Goal: Task Accomplishment & Management: Use online tool/utility

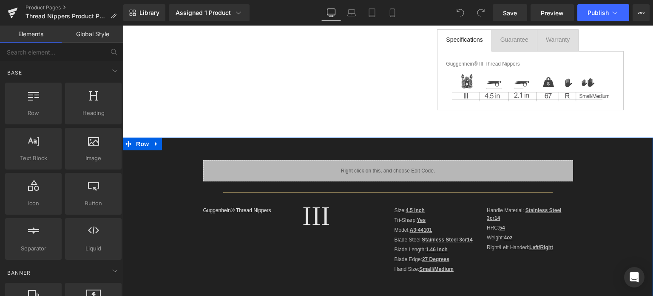
scroll to position [85, 0]
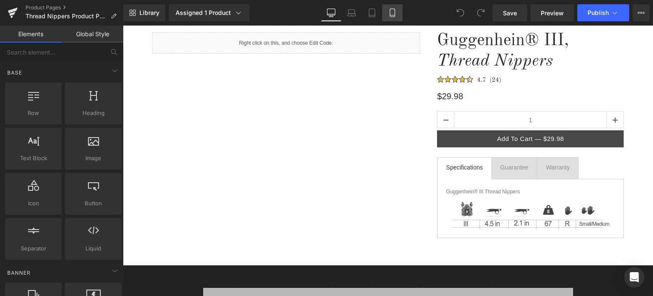
click at [392, 13] on icon at bounding box center [392, 13] width 9 height 9
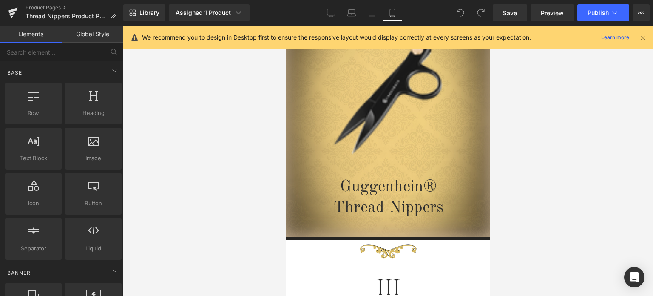
click at [645, 38] on icon at bounding box center [643, 38] width 8 height 8
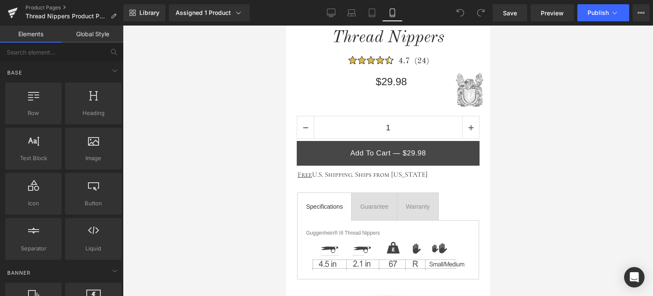
scroll to position [553, 0]
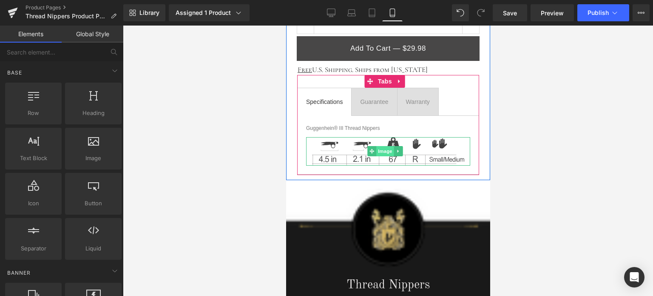
click at [386, 149] on span "Image" at bounding box center [385, 151] width 18 height 10
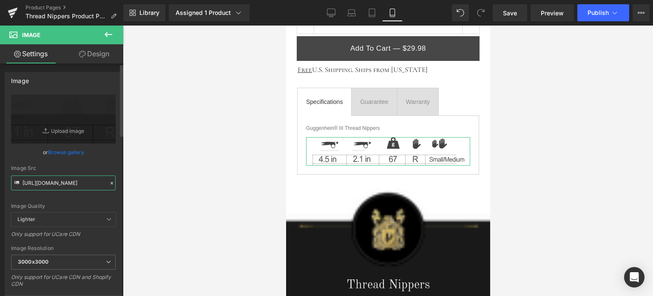
click at [59, 181] on input "https://cdn.shopify.com/s/files/1/0566/0963/6442/files/2_c5d02155-b1e8-4f9d-bba…" at bounding box center [63, 182] width 105 height 15
drag, startPoint x: 93, startPoint y: 195, endPoint x: 248, endPoint y: 148, distance: 162.8
click at [93, 195] on div "Image Quality Lighter Lightest Lighter Lighter Lightest Only support for UCare …" at bounding box center [63, 153] width 105 height 118
click at [333, 14] on icon at bounding box center [331, 14] width 8 height 0
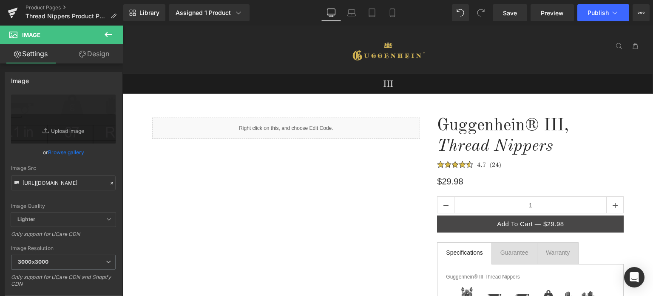
scroll to position [170, 0]
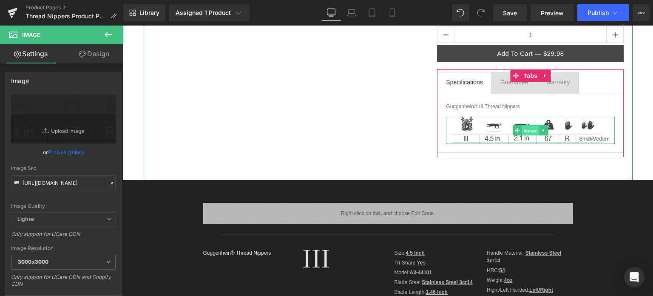
click at [527, 131] on span "Image" at bounding box center [531, 130] width 18 height 10
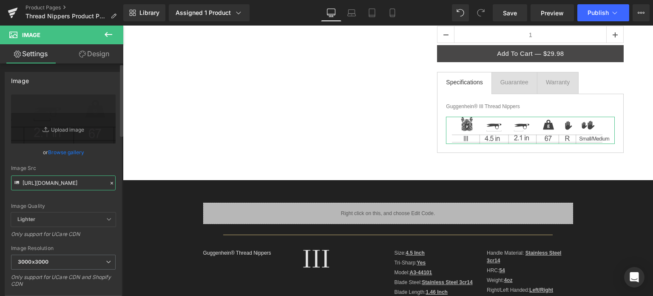
click at [61, 179] on input "https://cdn.shopify.com/s/files/1/0566/0963/6442/files/1_90a0cc19-f160-463e-9fb…" at bounding box center [63, 182] width 105 height 15
paste input "2_c5d02155-b1e8-4f9d-bba5-5fb015100edd.svg?v=1756690421"
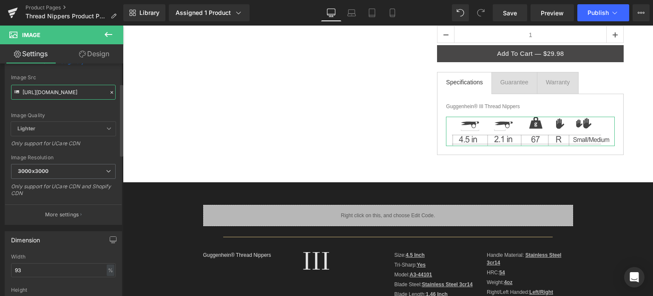
scroll to position [128, 0]
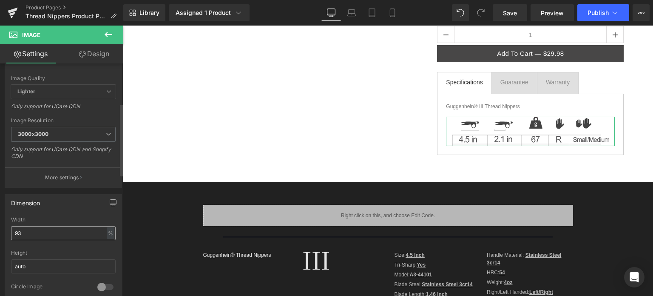
type input "https://cdn.shopify.com/s/files/1/0566/0963/6442/files/2_c5d02155-b1e8-4f9d-bba…"
drag, startPoint x: 19, startPoint y: 232, endPoint x: 24, endPoint y: 233, distance: 5.1
click at [23, 233] on input "93" at bounding box center [63, 233] width 105 height 14
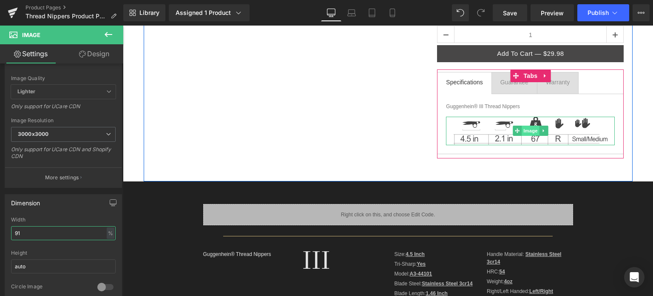
click at [526, 128] on span "Image" at bounding box center [531, 130] width 18 height 10
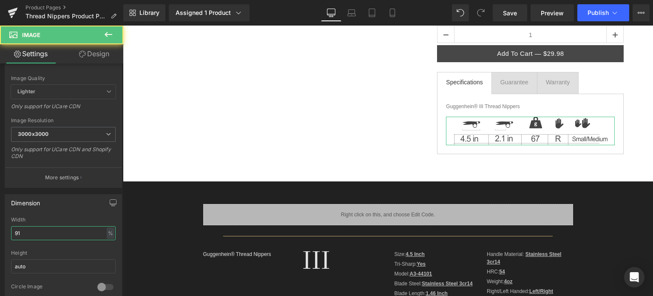
type input "91"
click at [100, 56] on link "Design" at bounding box center [94, 53] width 62 height 19
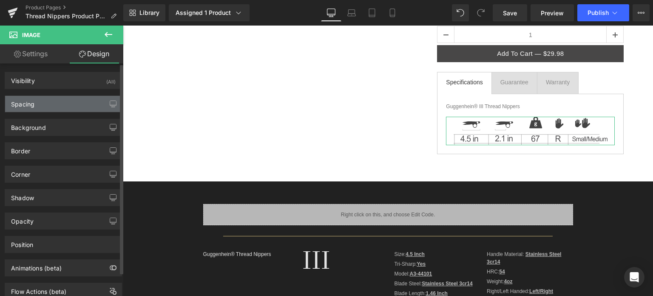
click at [71, 99] on div "Spacing" at bounding box center [63, 104] width 117 height 16
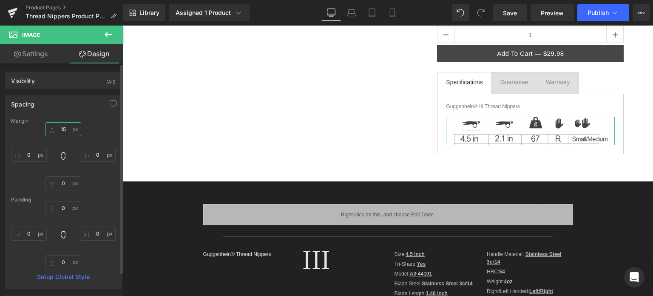
click at [66, 133] on input "text" at bounding box center [64, 129] width 36 height 14
click at [65, 129] on input "text" at bounding box center [64, 129] width 36 height 14
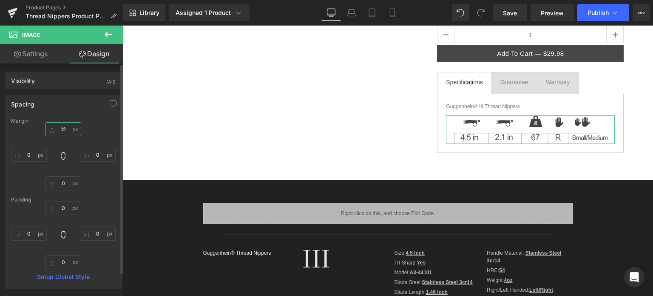
type input "12"
drag, startPoint x: 102, startPoint y: 123, endPoint x: 105, endPoint y: 119, distance: 5.2
click at [102, 123] on div "Margin" at bounding box center [63, 121] width 105 height 6
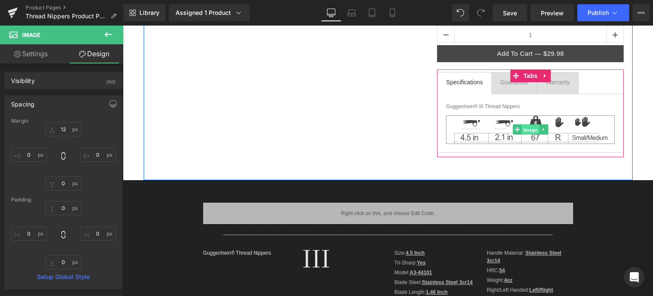
click at [524, 130] on span "Image" at bounding box center [531, 130] width 18 height 10
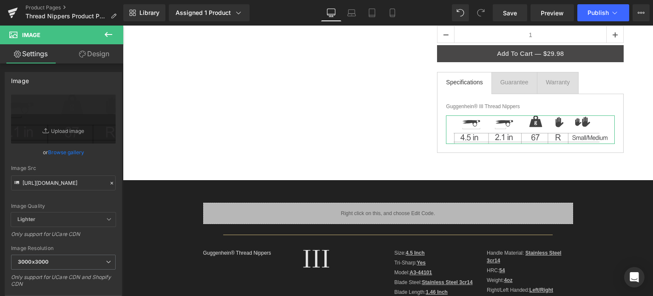
click at [97, 54] on link "Design" at bounding box center [94, 53] width 62 height 19
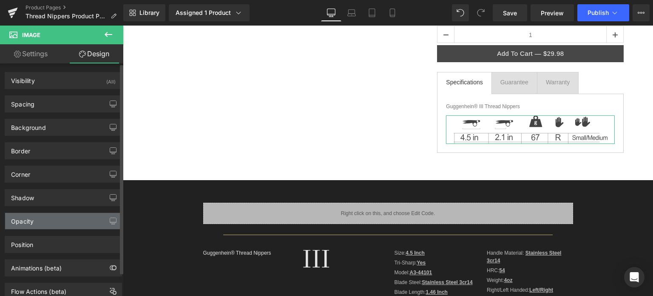
click at [54, 218] on div "Opacity" at bounding box center [63, 221] width 117 height 16
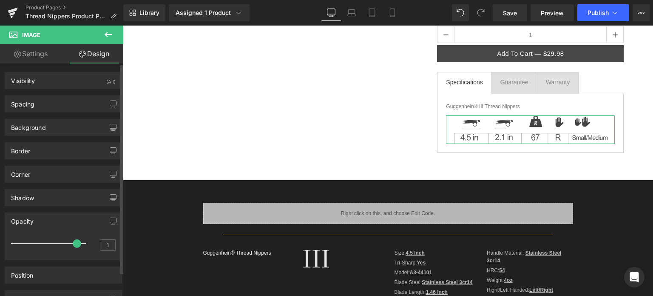
click at [54, 218] on div "Opacity" at bounding box center [63, 221] width 117 height 16
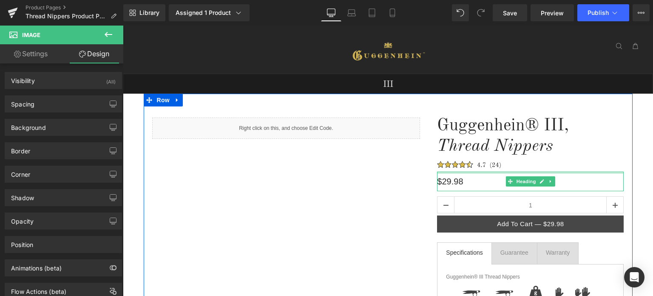
scroll to position [128, 0]
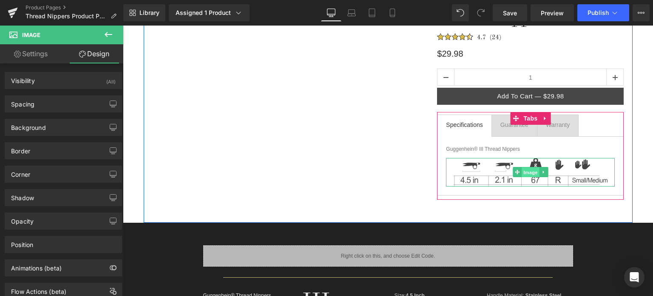
click at [530, 173] on span "Image" at bounding box center [531, 172] width 18 height 10
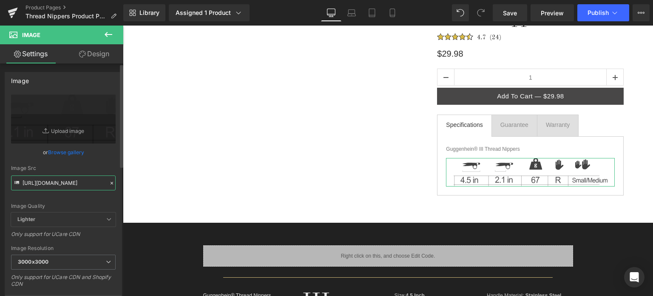
click at [61, 182] on input "https://cdn.shopify.com/s/files/1/0566/0963/6442/files/2_c5d02155-b1e8-4f9d-bba…" at bounding box center [63, 182] width 105 height 15
drag, startPoint x: 91, startPoint y: 198, endPoint x: 97, endPoint y: 191, distance: 8.5
click at [92, 198] on div "Image Quality Lighter Lightest Lighter Lighter Lightest Only support for UCare …" at bounding box center [63, 153] width 105 height 118
click at [355, 13] on icon at bounding box center [351, 13] width 9 height 9
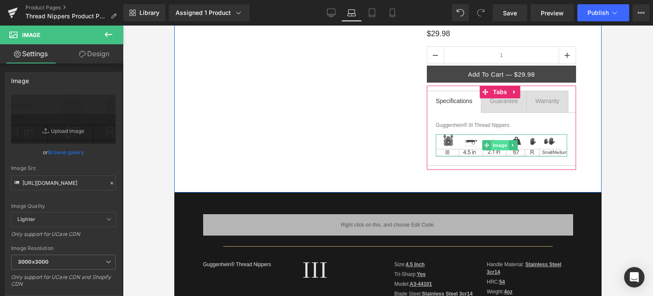
click at [497, 143] on span "Image" at bounding box center [501, 145] width 18 height 10
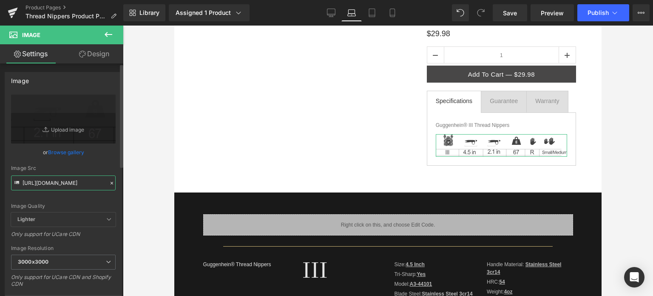
click at [65, 180] on input "https://cdn.shopify.com/s/files/1/0566/0963/6442/files/1_90a0cc19-f160-463e-9fb…" at bounding box center [63, 182] width 105 height 15
paste input "2_c5d02155-b1e8-4f9d-bba5-5fb015100edd.svg?v=1756690421"
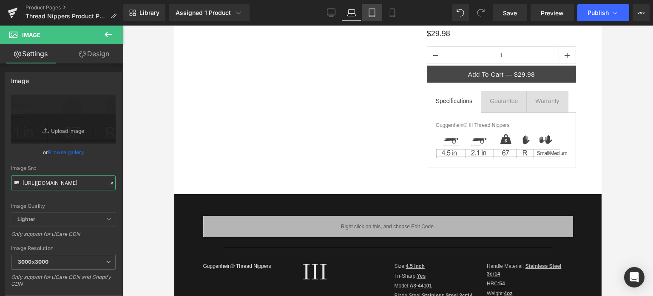
type input "https://cdn.shopify.com/s/files/1/0566/0963/6442/files/2_c5d02155-b1e8-4f9d-bba…"
click at [374, 16] on icon at bounding box center [372, 13] width 9 height 9
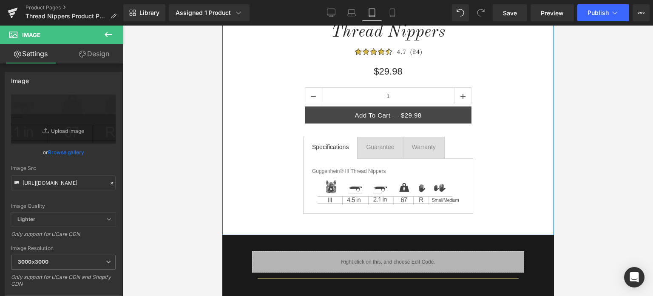
scroll to position [170, 0]
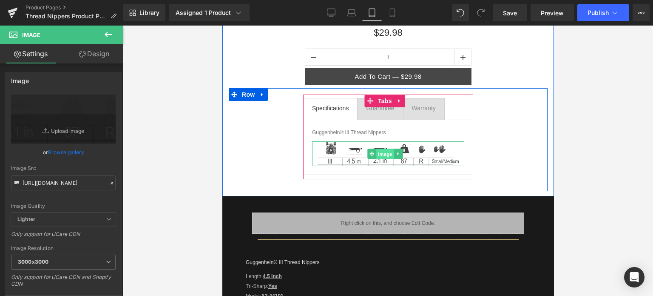
click at [379, 153] on span "Image" at bounding box center [385, 154] width 18 height 10
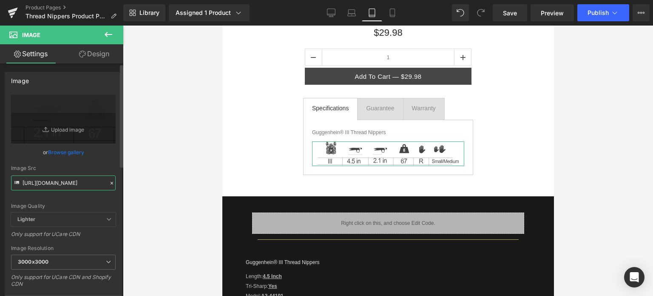
click at [61, 180] on input "https://cdn.shopify.com/s/files/1/0566/0963/6442/files/1_90a0cc19-f160-463e-9fb…" at bounding box center [63, 182] width 105 height 15
paste input "2_c5d02155-b1e8-4f9d-bba5-5fb015100edd.svg?v=1756690421"
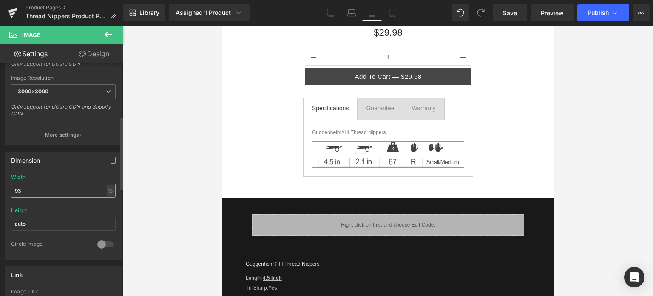
type input "https://cdn.shopify.com/s/files/1/0566/0963/6442/files/2_c5d02155-b1e8-4f9d-bba…"
drag, startPoint x: 17, startPoint y: 190, endPoint x: 23, endPoint y: 189, distance: 5.1
click at [23, 189] on input "93" at bounding box center [63, 190] width 105 height 14
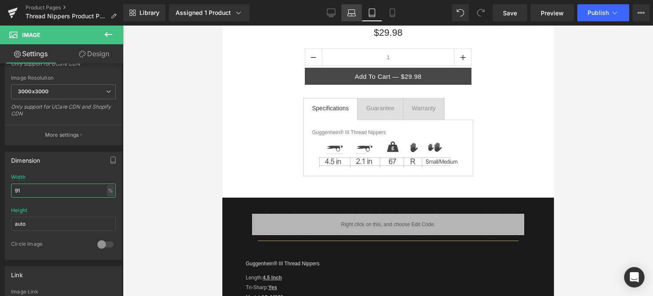
type input "91"
click at [351, 17] on icon at bounding box center [351, 13] width 9 height 9
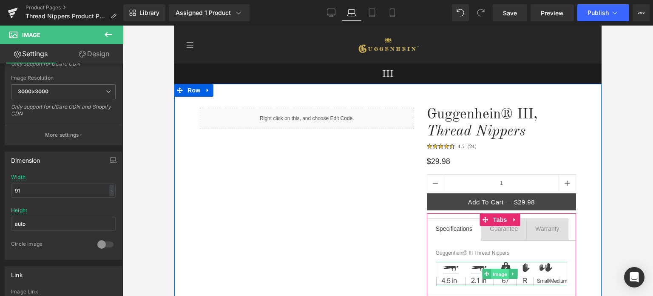
click at [496, 273] on span "Image" at bounding box center [501, 274] width 18 height 10
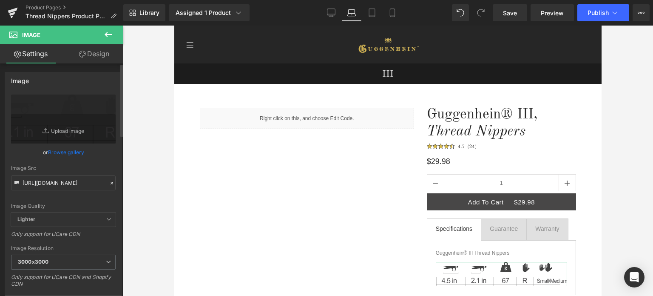
scroll to position [128, 0]
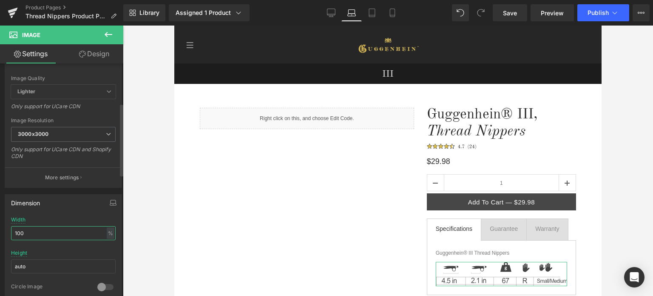
drag, startPoint x: 37, startPoint y: 230, endPoint x: 8, endPoint y: 231, distance: 28.5
click at [8, 231] on div "100% Width 100 % % px auto Height auto 0 Circle Image" at bounding box center [63, 258] width 117 height 85
click at [21, 232] on input "98" at bounding box center [63, 233] width 105 height 14
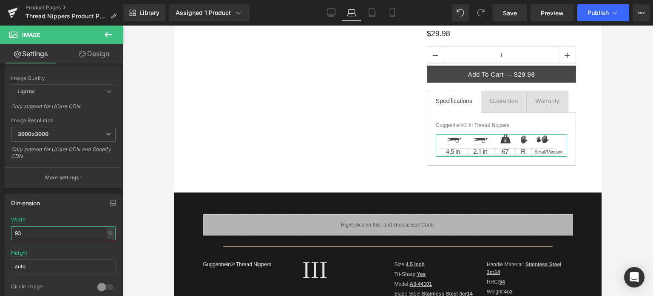
type input "93"
drag, startPoint x: 99, startPoint y: 55, endPoint x: 40, endPoint y: 103, distance: 75.9
click at [99, 55] on link "Design" at bounding box center [94, 53] width 62 height 19
click at [0, 0] on div "Spacing" at bounding box center [0, 0] width 0 height 0
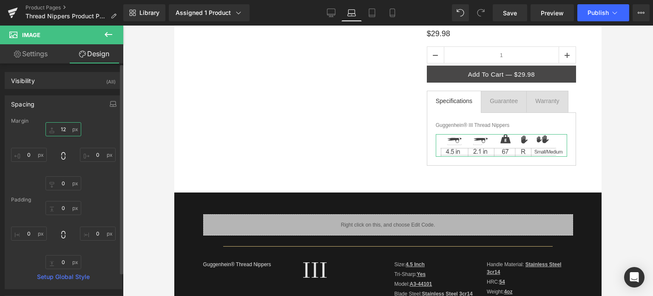
click at [65, 128] on input "text" at bounding box center [64, 129] width 36 height 14
click at [62, 128] on input "text" at bounding box center [64, 129] width 36 height 14
drag, startPoint x: 61, startPoint y: 128, endPoint x: 66, endPoint y: 128, distance: 5.1
click at [66, 128] on input "text" at bounding box center [64, 129] width 36 height 14
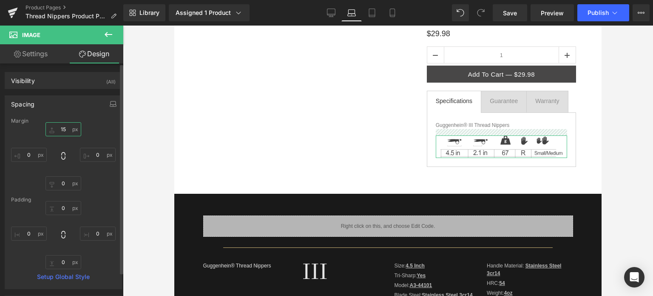
click at [65, 127] on input "15" at bounding box center [64, 129] width 36 height 14
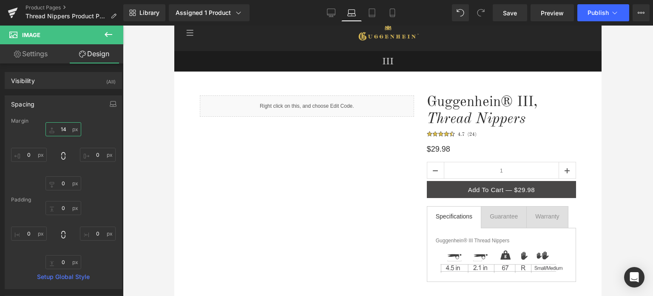
scroll to position [0, 0]
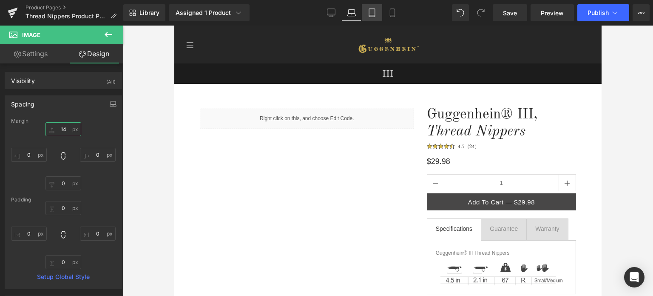
type input "14"
click at [374, 11] on icon at bounding box center [372, 13] width 9 height 9
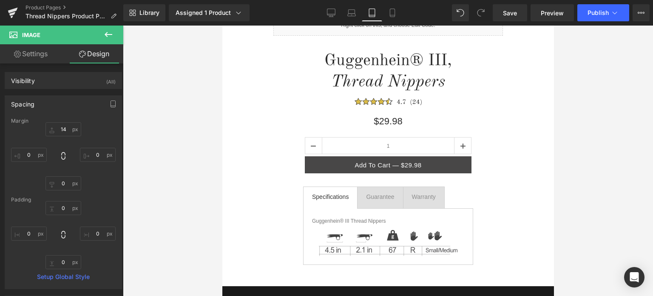
scroll to position [213, 0]
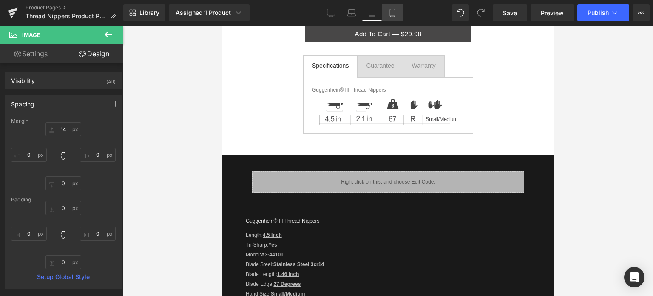
click at [398, 14] on link "Mobile" at bounding box center [392, 12] width 20 height 17
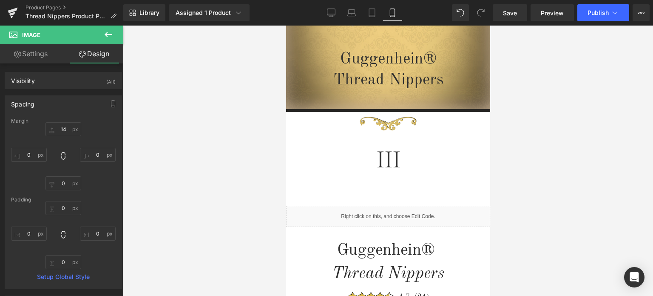
scroll to position [0, 0]
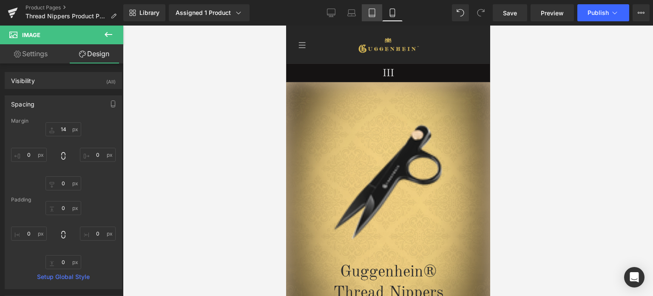
click at [373, 19] on link "Tablet" at bounding box center [372, 12] width 20 height 17
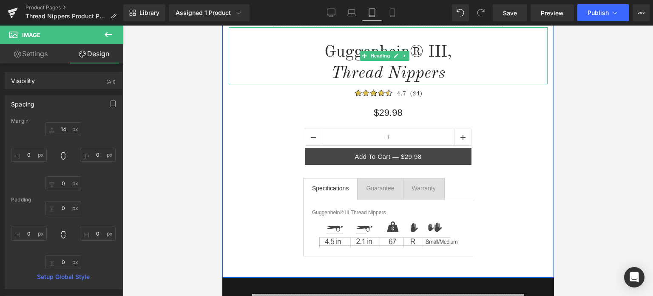
scroll to position [128, 0]
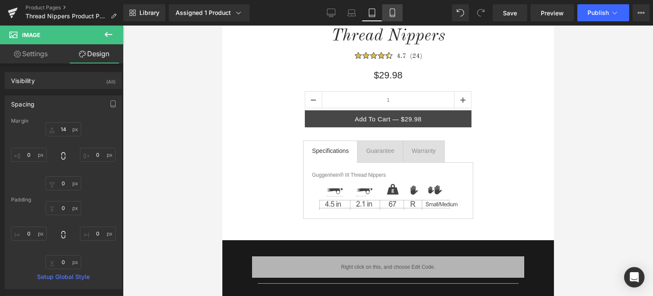
click at [392, 11] on icon at bounding box center [392, 13] width 9 height 9
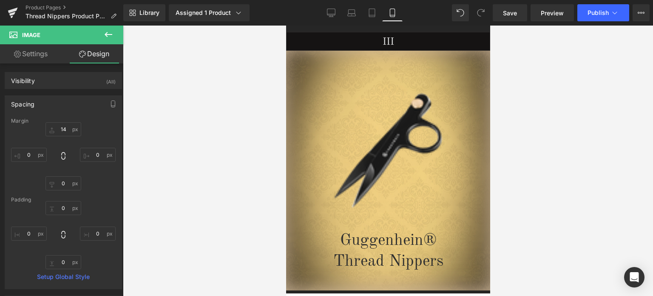
scroll to position [14, 0]
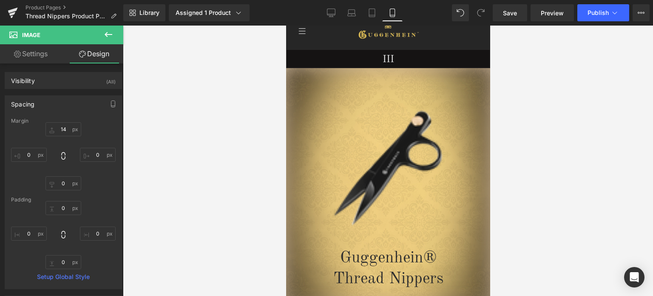
drag, startPoint x: 487, startPoint y: 43, endPoint x: 779, endPoint y: 70, distance: 293.8
click at [513, 14] on span "Save" at bounding box center [510, 13] width 14 height 9
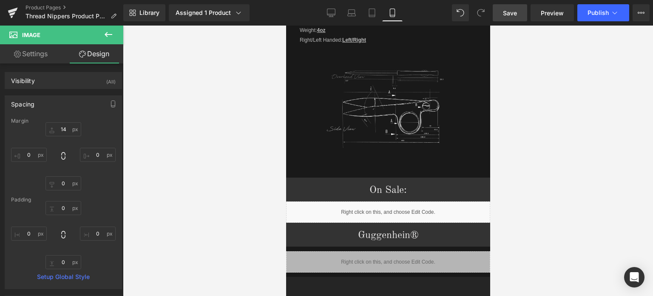
scroll to position [1176, 0]
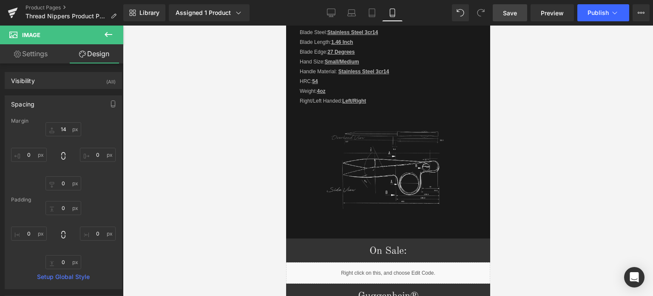
click at [512, 14] on span "Save" at bounding box center [510, 13] width 14 height 9
click at [514, 15] on span "Save" at bounding box center [510, 13] width 14 height 9
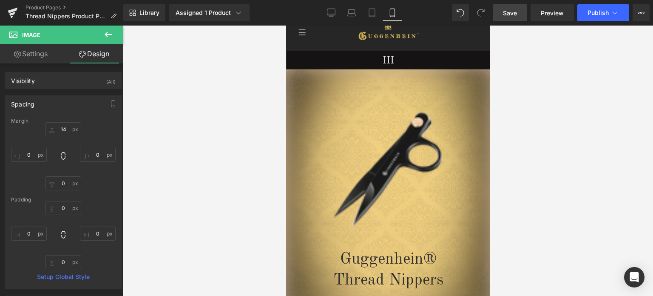
scroll to position [5, 0]
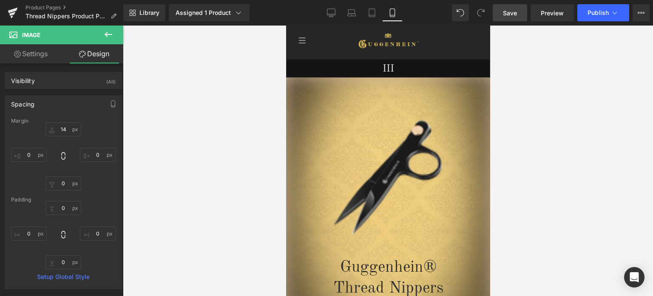
drag, startPoint x: 486, startPoint y: 198, endPoint x: 777, endPoint y: 74, distance: 316.5
click at [511, 7] on link "Save" at bounding box center [510, 12] width 34 height 17
click at [516, 14] on span "Save" at bounding box center [510, 13] width 14 height 9
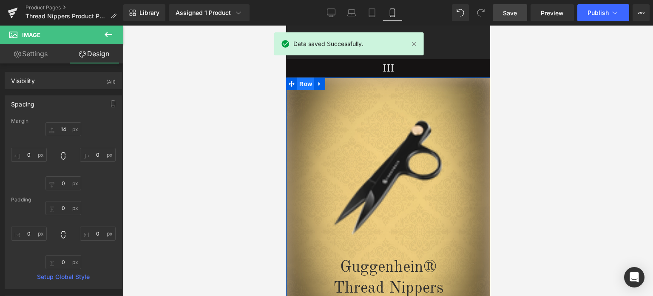
click at [299, 85] on span "Row" at bounding box center [305, 83] width 17 height 13
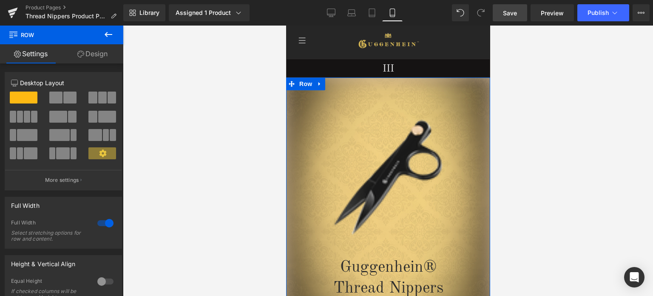
click at [87, 57] on link "Design" at bounding box center [93, 53] width 62 height 19
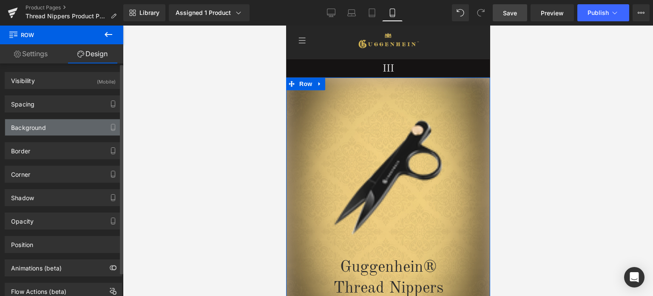
click at [51, 129] on div "Background" at bounding box center [63, 127] width 117 height 16
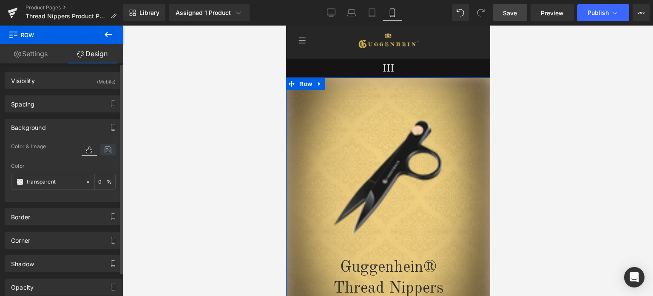
click at [100, 152] on icon at bounding box center [107, 149] width 15 height 11
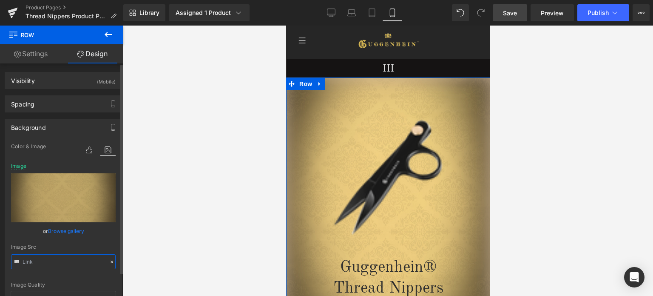
click at [61, 259] on input "text" at bounding box center [63, 261] width 105 height 15
type input "[URL][DOMAIN_NAME]"
click at [52, 8] on link "Product Pages" at bounding box center [75, 7] width 98 height 7
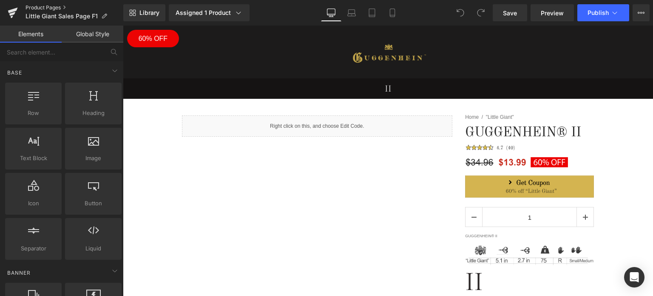
click at [45, 7] on link "Product Pages" at bounding box center [75, 7] width 98 height 7
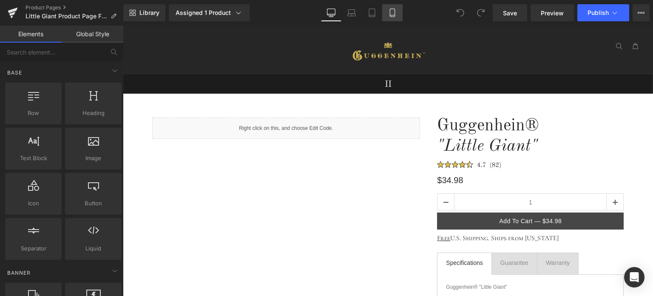
click at [392, 13] on icon at bounding box center [392, 13] width 9 height 9
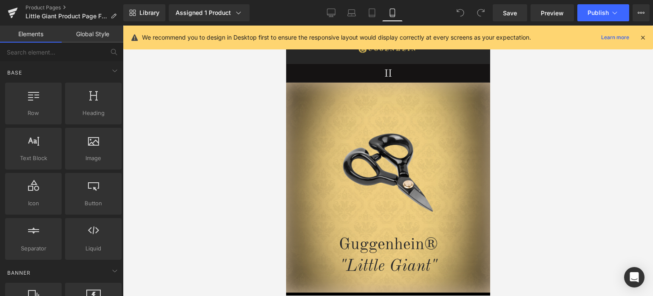
click at [644, 38] on icon at bounding box center [643, 38] width 8 height 8
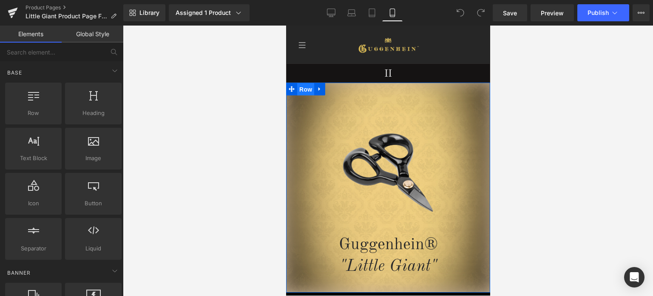
click at [304, 91] on span "Row" at bounding box center [305, 89] width 17 height 13
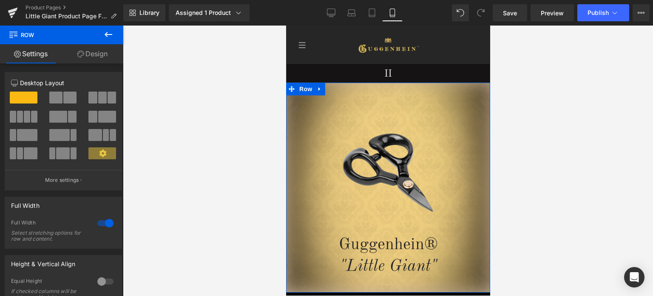
click at [93, 55] on link "Design" at bounding box center [93, 53] width 62 height 19
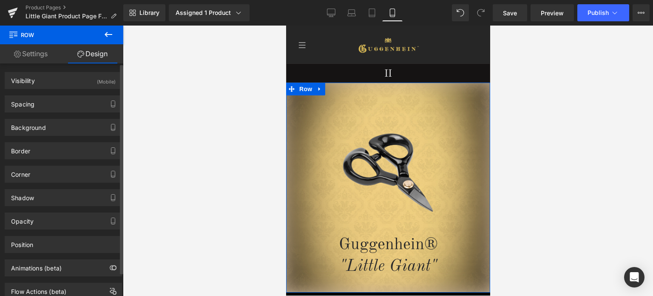
click at [63, 126] on div "Background" at bounding box center [63, 127] width 117 height 16
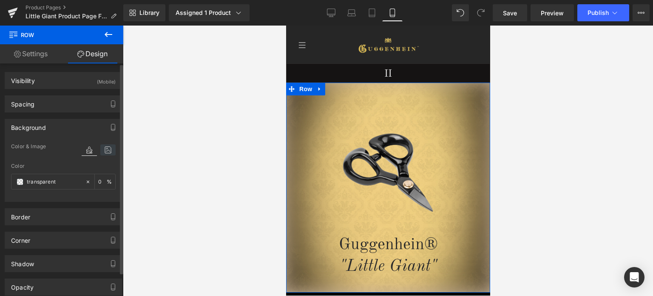
click at [105, 149] on icon at bounding box center [107, 149] width 15 height 11
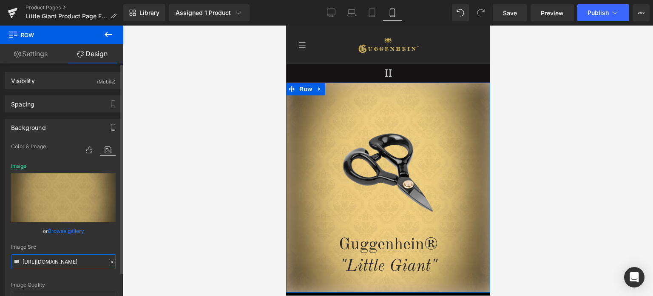
click at [50, 263] on input "[URL][DOMAIN_NAME]" at bounding box center [63, 261] width 105 height 15
paste input "1_a5c48a9a-cc7e-4f98-9290-e510d344fc45.jpg?v=1755850327"
type input "[URL][DOMAIN_NAME]"
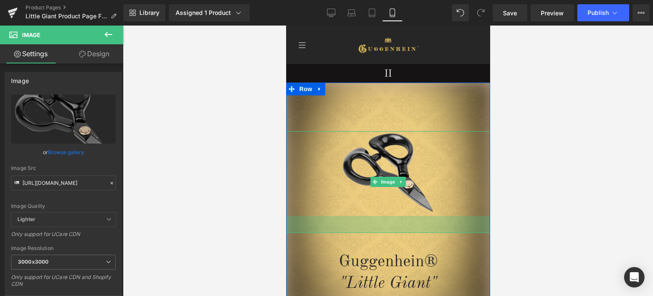
drag, startPoint x: 408, startPoint y: 215, endPoint x: 408, endPoint y: 232, distance: 17.0
click at [408, 232] on div "40px" at bounding box center [388, 224] width 204 height 17
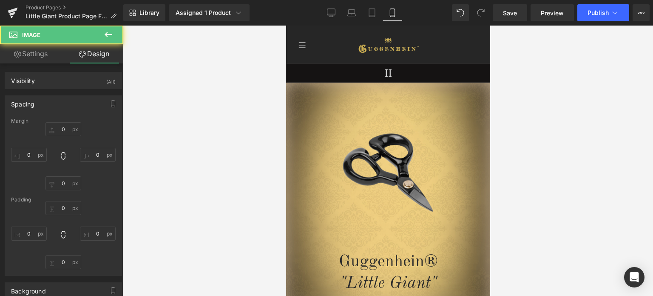
type input "0"
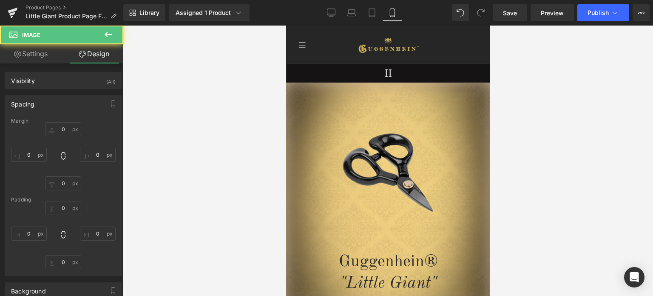
type input "0"
type input "40"
type input "0"
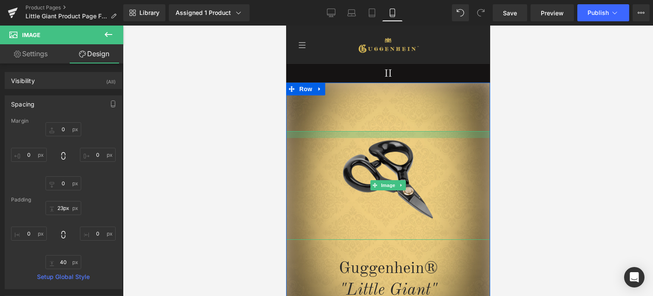
type input "25px"
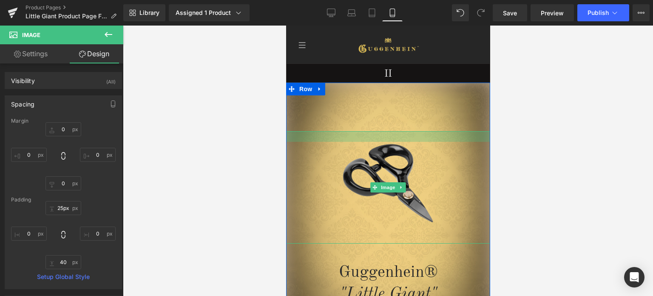
drag, startPoint x: 424, startPoint y: 132, endPoint x: 422, endPoint y: 142, distance: 10.7
click at [422, 142] on div "Image 40px" at bounding box center [388, 187] width 204 height 112
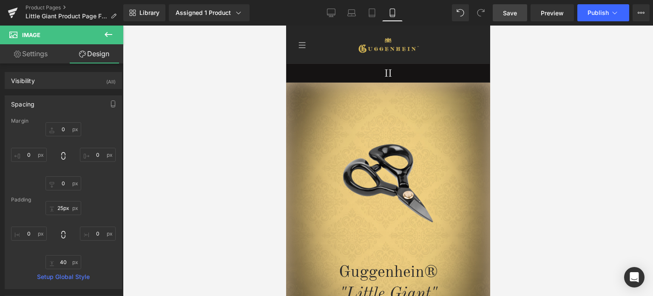
click at [517, 14] on span "Save" at bounding box center [510, 13] width 14 height 9
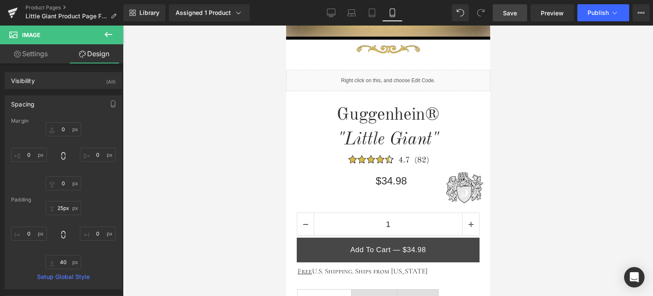
scroll to position [267, 0]
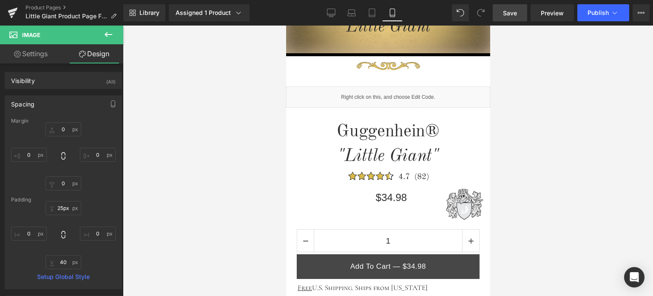
drag, startPoint x: 485, startPoint y: 40, endPoint x: 776, endPoint y: 99, distance: 296.4
click at [104, 31] on icon at bounding box center [108, 34] width 10 height 10
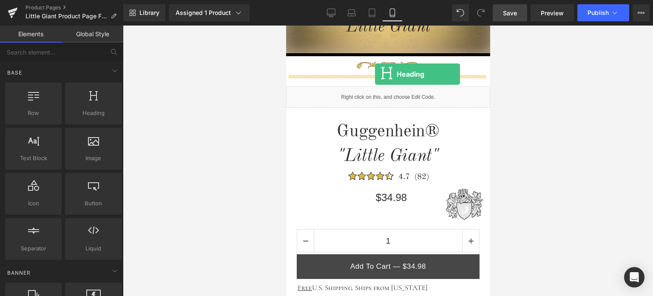
drag, startPoint x: 445, startPoint y: 123, endPoint x: 375, endPoint y: 74, distance: 85.3
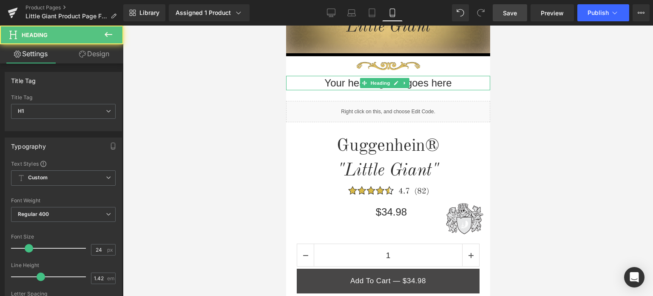
click at [449, 83] on h1 "Your heading text goes here" at bounding box center [388, 83] width 204 height 14
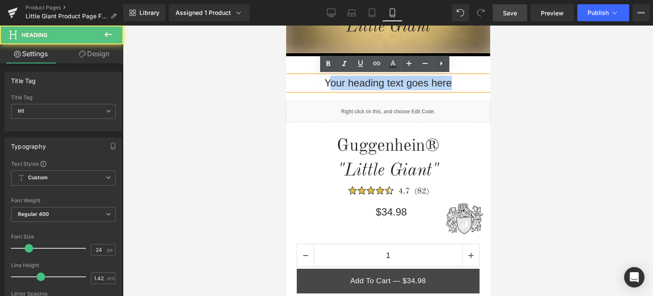
drag, startPoint x: 460, startPoint y: 81, endPoint x: 325, endPoint y: 85, distance: 134.8
click at [325, 85] on h1 "Your heading text goes here" at bounding box center [388, 83] width 204 height 14
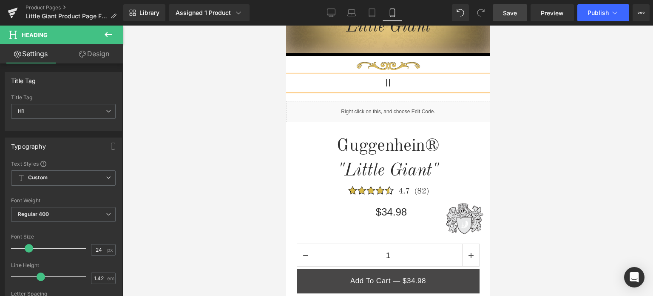
click at [603, 104] on div at bounding box center [388, 161] width 530 height 270
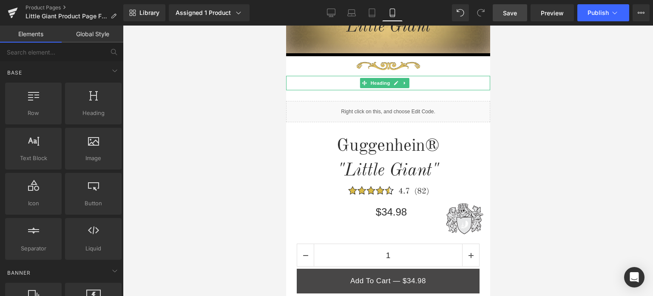
click at [385, 82] on span "Heading" at bounding box center [380, 83] width 23 height 10
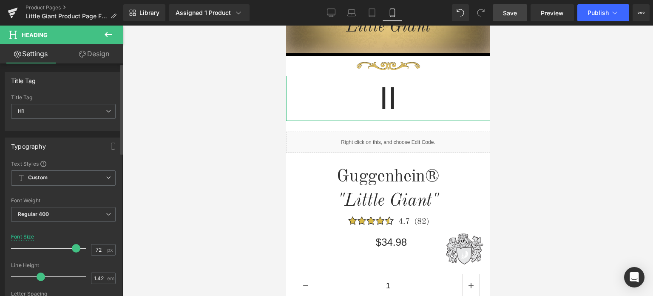
type input "70"
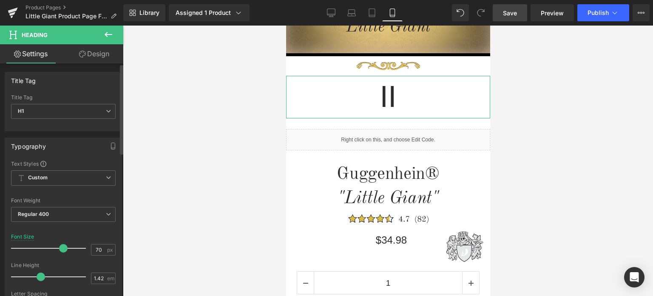
drag, startPoint x: 26, startPoint y: 247, endPoint x: 59, endPoint y: 247, distance: 32.7
click at [59, 247] on span at bounding box center [63, 248] width 9 height 9
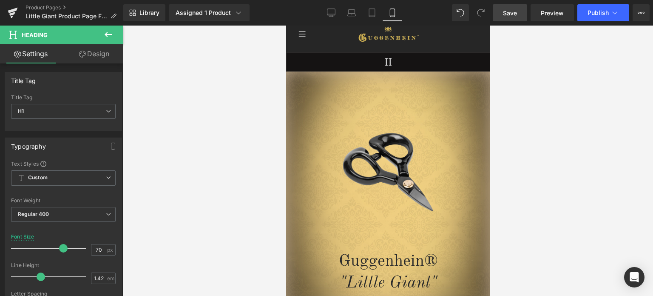
scroll to position [0, 0]
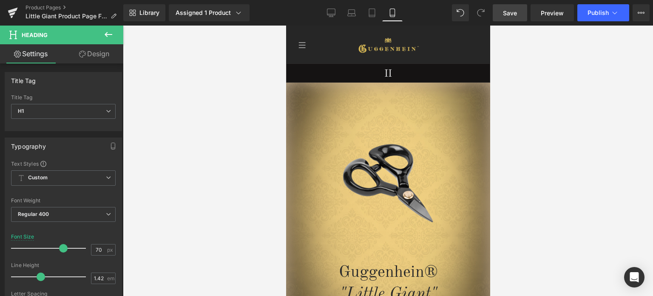
drag, startPoint x: 488, startPoint y: 71, endPoint x: 820, endPoint y: 64, distance: 331.8
click at [512, 14] on span "Save" at bounding box center [510, 13] width 14 height 9
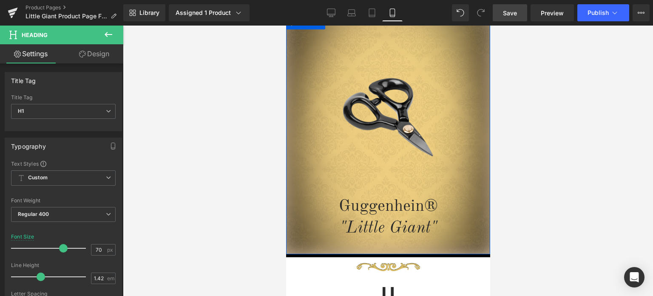
scroll to position [85, 0]
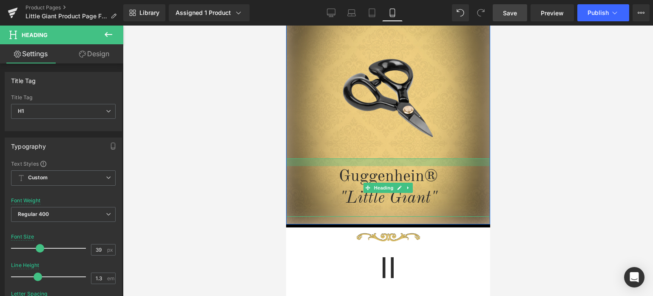
drag, startPoint x: 437, startPoint y: 159, endPoint x: 440, endPoint y: 148, distance: 10.9
click at [440, 148] on div "Image 40px Guggenhein® "Little Giant" Heading" at bounding box center [388, 131] width 204 height 171
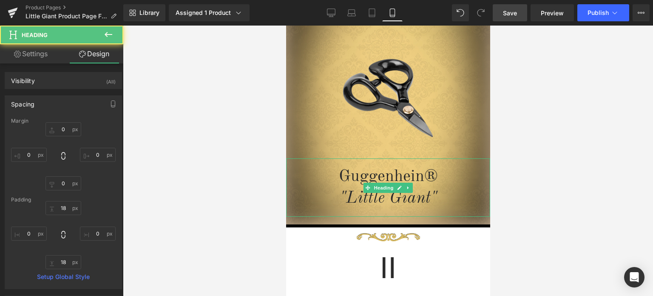
type input "0"
type input "18"
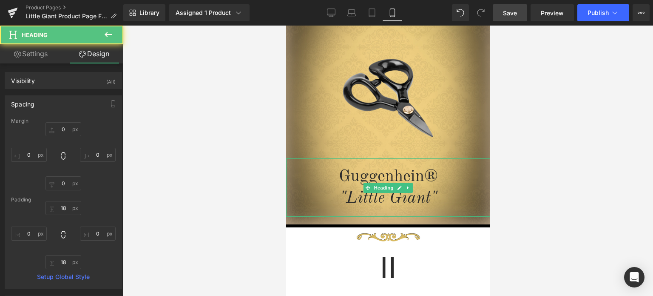
type input "0"
type input "18"
type input "0"
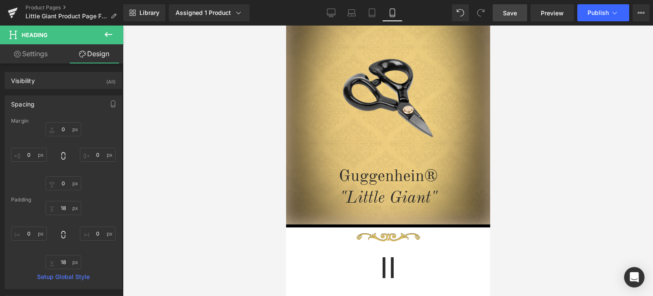
click at [516, 13] on span "Save" at bounding box center [510, 13] width 14 height 9
click at [558, 14] on span "Preview" at bounding box center [552, 13] width 23 height 9
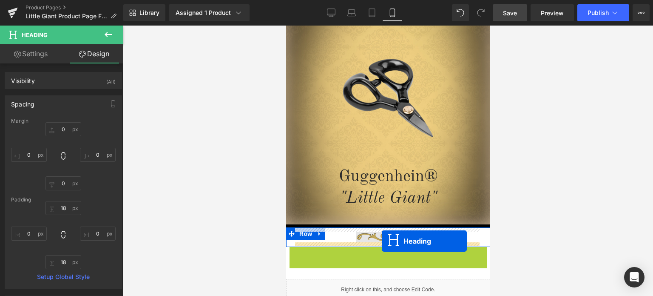
drag, startPoint x: 364, startPoint y: 267, endPoint x: 808, endPoint y: 264, distance: 444.0
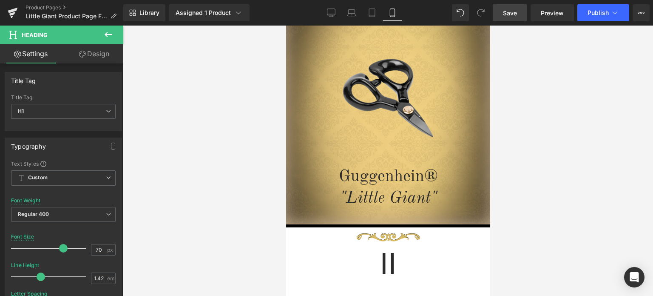
click at [513, 15] on span "Save" at bounding box center [510, 13] width 14 height 9
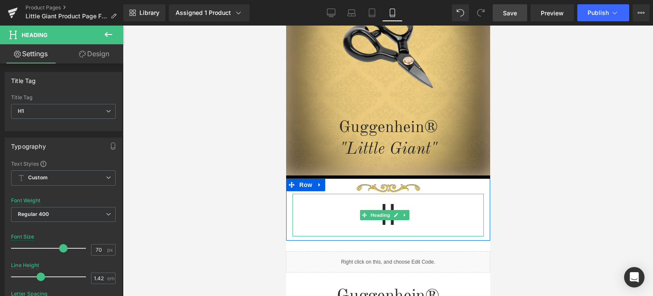
scroll to position [170, 0]
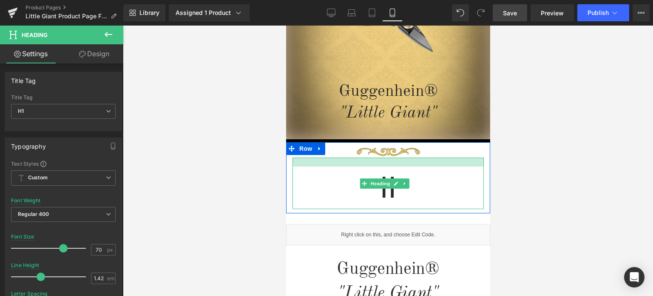
drag, startPoint x: 427, startPoint y: 157, endPoint x: 925, endPoint y: 214, distance: 500.8
click at [427, 167] on div "II Heading" at bounding box center [387, 182] width 191 height 51
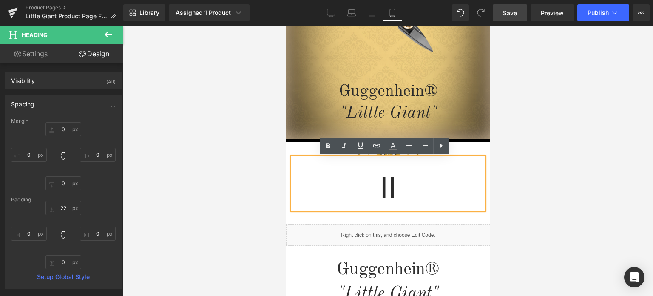
click at [653, 191] on div at bounding box center [388, 161] width 530 height 270
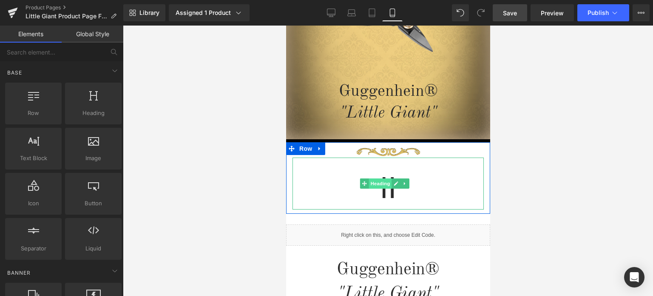
click at [381, 183] on span "Heading" at bounding box center [380, 183] width 23 height 10
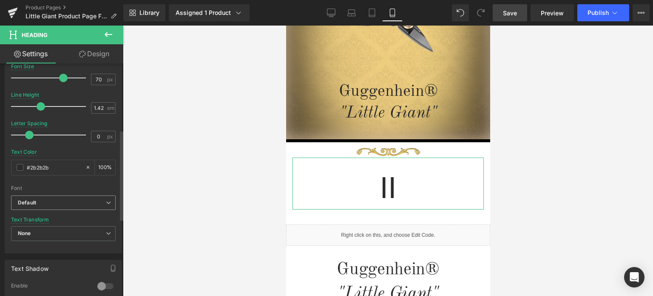
click at [51, 200] on b "Default" at bounding box center [62, 202] width 88 height 7
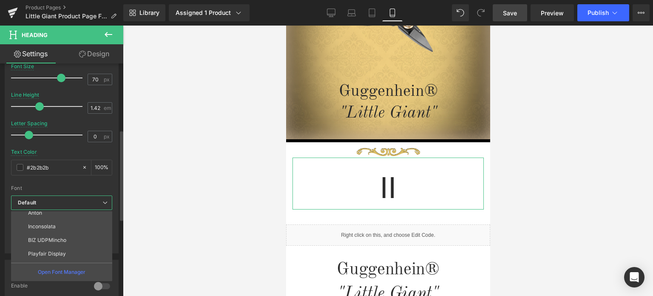
scroll to position [235, 0]
click at [65, 231] on li "Cormorant SC" at bounding box center [63, 228] width 105 height 14
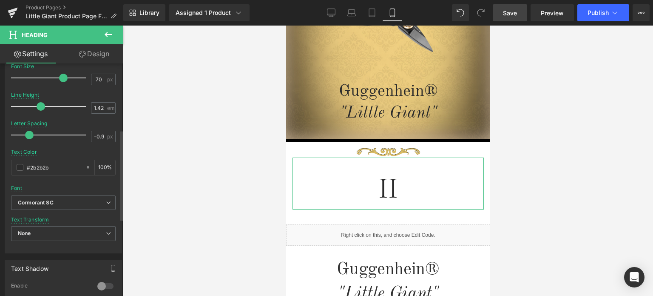
type input "-1"
drag, startPoint x: 31, startPoint y: 134, endPoint x: 2, endPoint y: 134, distance: 28.9
click at [2, 134] on div "Typography Text Styles Custom Custom Setup Global Style Custom Setup Global Sty…" at bounding box center [63, 107] width 127 height 292
click at [509, 11] on span "Save" at bounding box center [510, 13] width 14 height 9
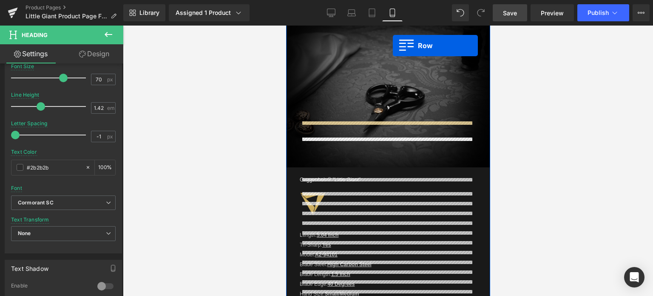
scroll to position [876, 0]
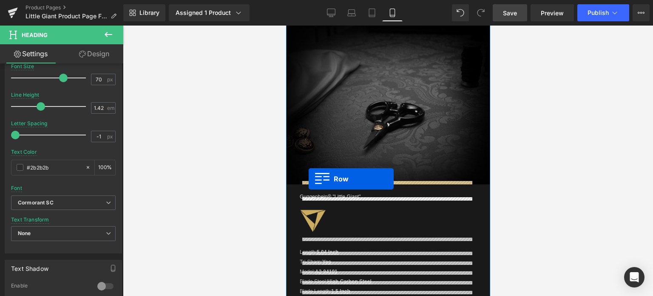
drag, startPoint x: 289, startPoint y: 141, endPoint x: 308, endPoint y: 179, distance: 42.4
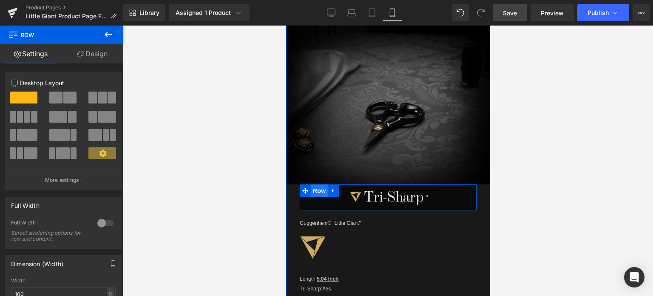
click at [320, 189] on span "Row" at bounding box center [318, 190] width 17 height 13
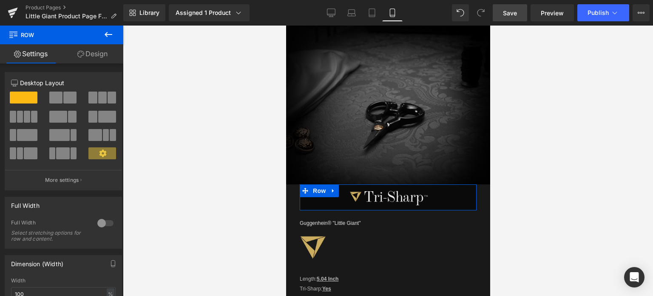
drag, startPoint x: 92, startPoint y: 53, endPoint x: 56, endPoint y: 178, distance: 130.0
click at [92, 53] on link "Design" at bounding box center [93, 53] width 62 height 19
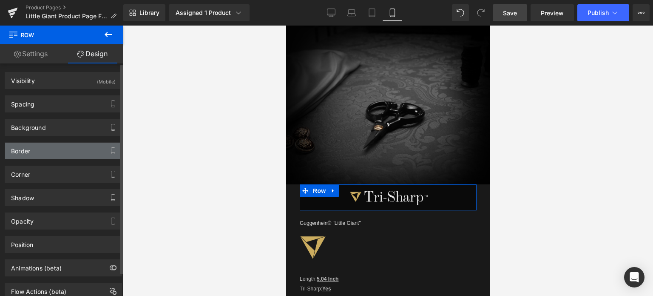
click at [49, 148] on div "Border" at bounding box center [63, 150] width 117 height 16
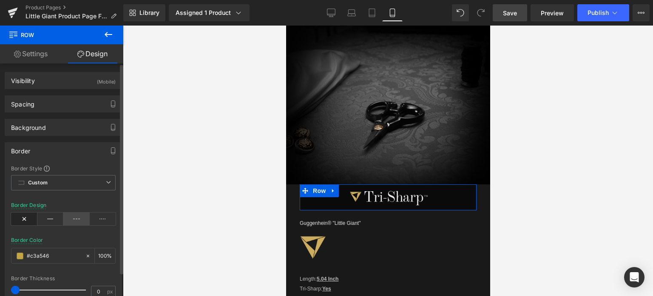
click at [71, 222] on icon at bounding box center [76, 218] width 26 height 13
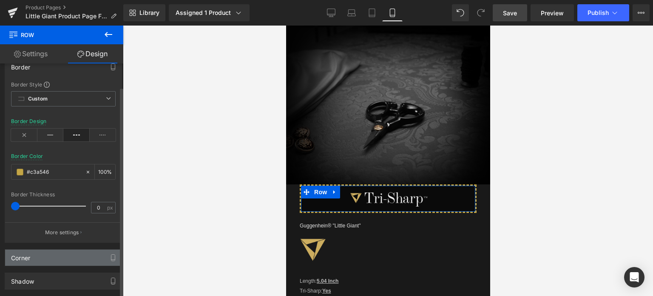
scroll to position [85, 0]
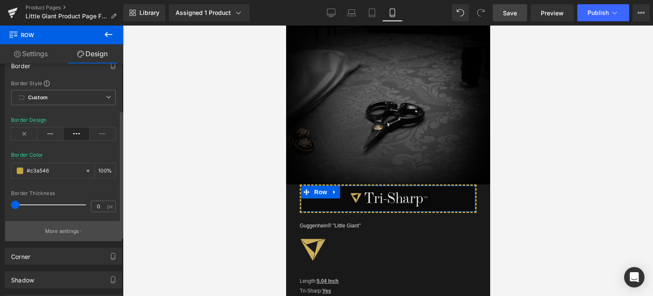
click at [45, 231] on p "More settings" at bounding box center [62, 231] width 34 height 8
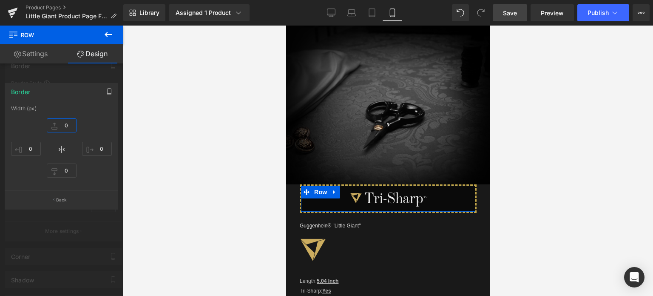
click at [68, 124] on input "0" at bounding box center [62, 125] width 30 height 14
type input "1"
click at [107, 148] on input "0" at bounding box center [97, 149] width 30 height 14
type input "1"
click at [68, 173] on input "0" at bounding box center [62, 170] width 30 height 14
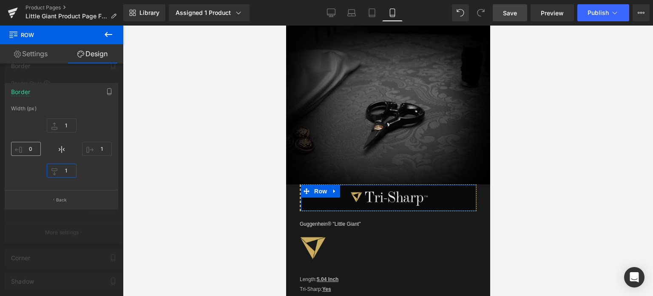
type input "1"
click at [31, 147] on input "0" at bounding box center [26, 149] width 30 height 14
type input "1"
click at [105, 149] on input "1" at bounding box center [97, 149] width 30 height 14
type input "0"
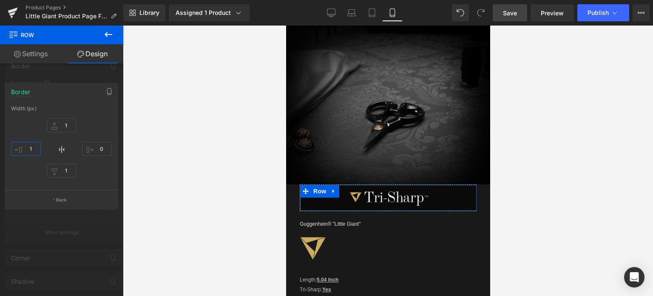
click at [31, 148] on input "1" at bounding box center [26, 149] width 30 height 14
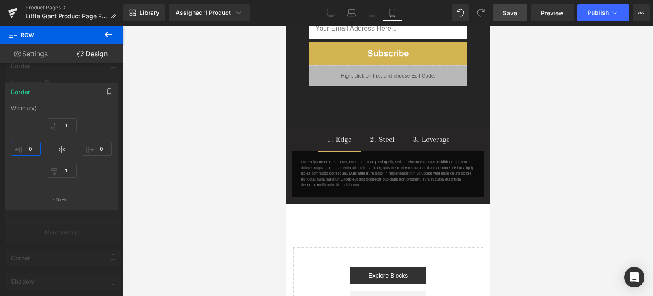
scroll to position [1690, 0]
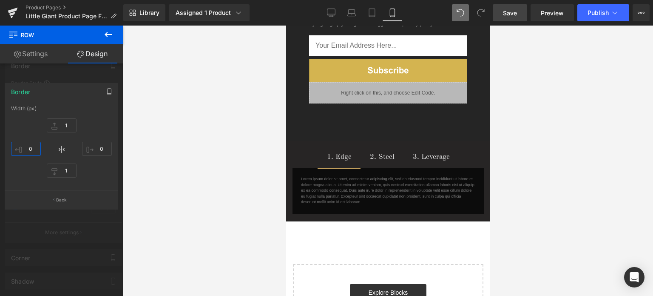
type input "0"
click at [463, 13] on icon at bounding box center [461, 13] width 8 height 8
type input "100"
type input "0.8"
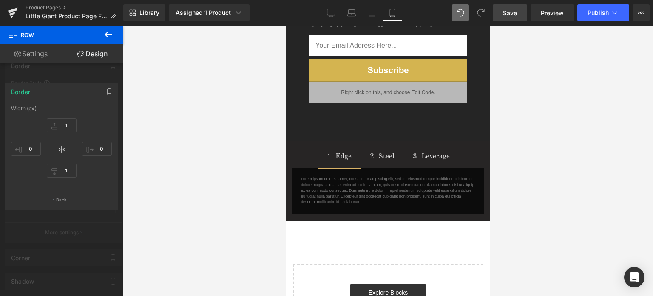
type input "0.8"
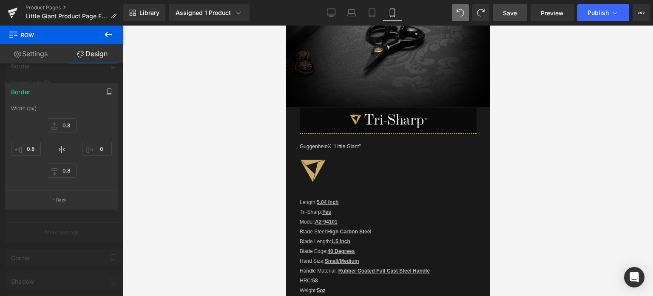
scroll to position [940, 0]
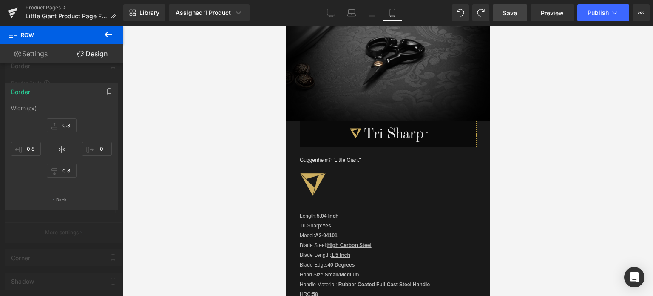
type input "100"
type input "0.8"
type input "100"
type input "2.8"
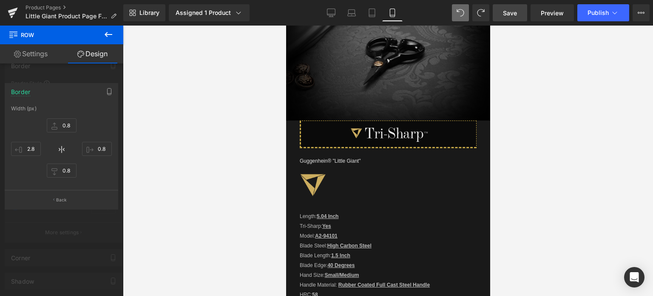
type input "100"
type input "2.8"
type input "100"
type input "2.8"
type input "100"
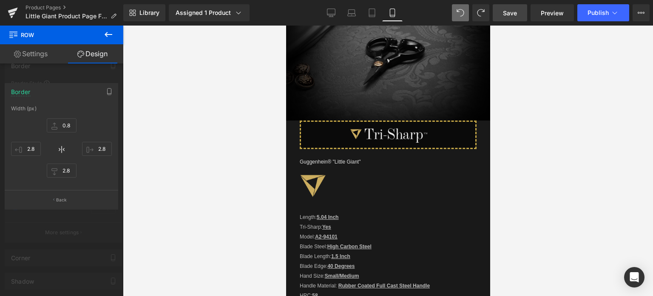
type input "2.8"
type input "100"
type input "0"
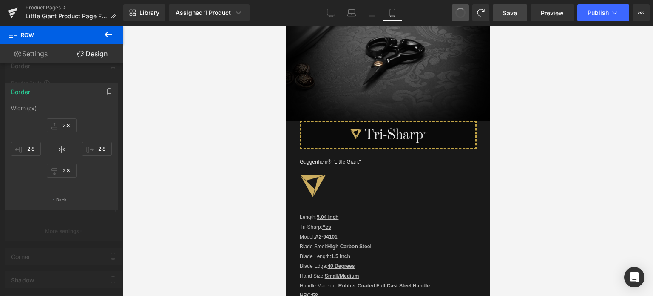
type input "0"
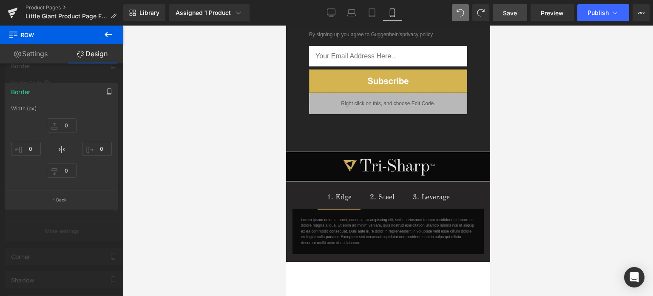
scroll to position [1677, 0]
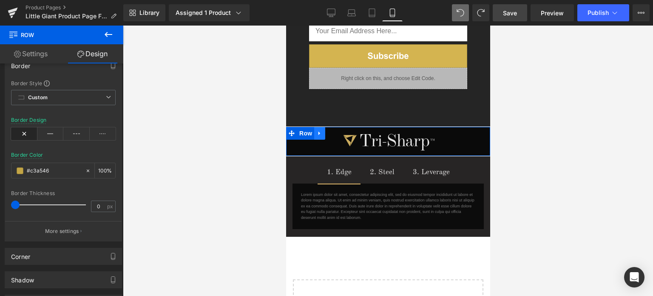
click at [319, 130] on icon at bounding box center [319, 133] width 6 height 6
click at [331, 130] on icon at bounding box center [330, 133] width 6 height 6
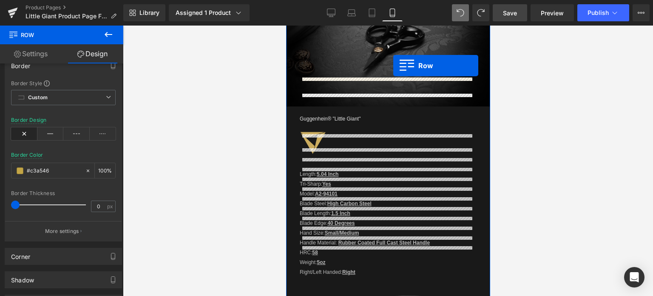
scroll to position [945, 0]
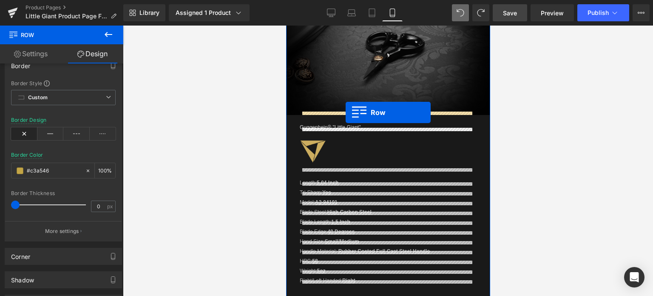
drag, startPoint x: 290, startPoint y: 151, endPoint x: 345, endPoint y: 112, distance: 67.4
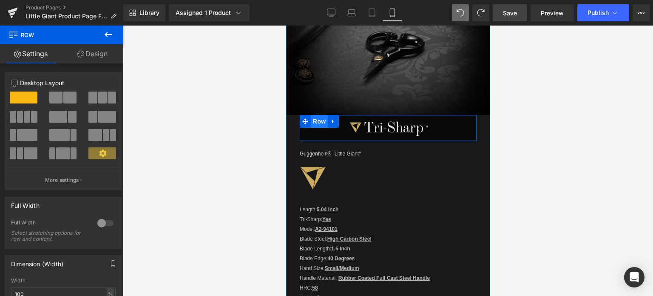
click at [320, 120] on span "Row" at bounding box center [318, 121] width 17 height 13
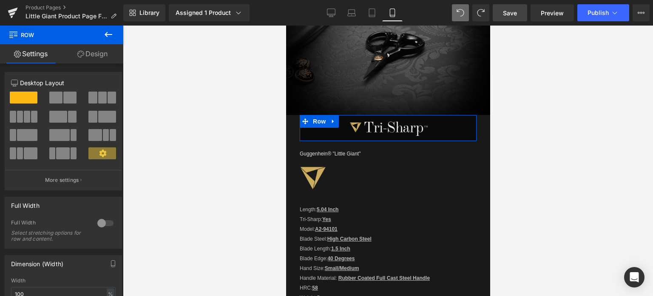
drag, startPoint x: 100, startPoint y: 61, endPoint x: 42, endPoint y: 156, distance: 110.9
click at [100, 61] on link "Design" at bounding box center [93, 53] width 62 height 19
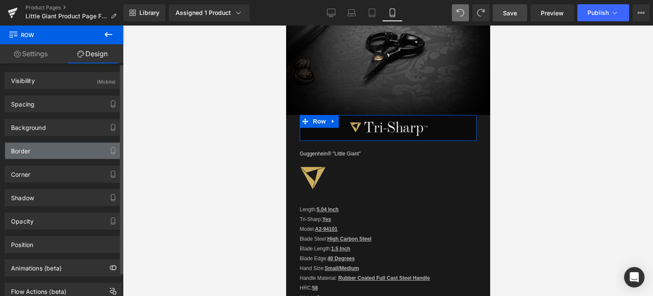
type input "#c3a546"
type input "100"
type input "0"
click at [46, 154] on div "Border" at bounding box center [63, 150] width 117 height 16
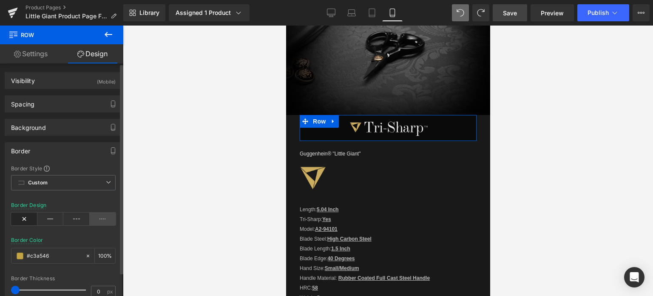
drag, startPoint x: 105, startPoint y: 221, endPoint x: 93, endPoint y: 220, distance: 11.9
click at [105, 221] on icon at bounding box center [103, 218] width 26 height 13
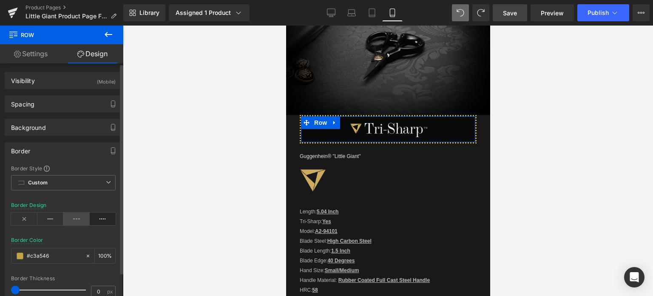
click at [81, 220] on icon at bounding box center [76, 218] width 26 height 13
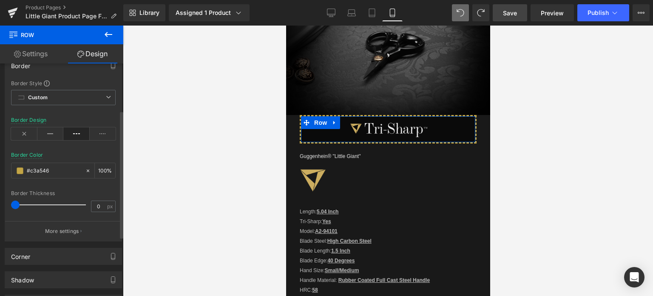
drag, startPoint x: 56, startPoint y: 233, endPoint x: 74, endPoint y: 195, distance: 42.1
click at [57, 233] on p "More settings" at bounding box center [62, 231] width 34 height 8
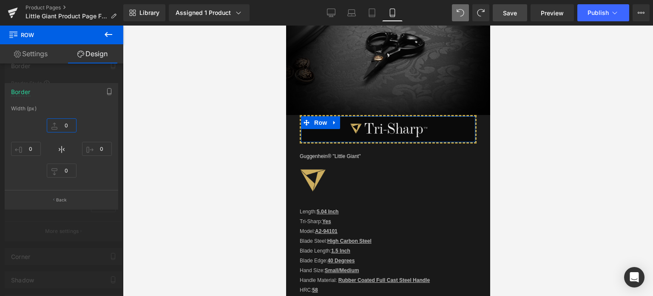
click at [71, 125] on input "0" at bounding box center [62, 125] width 30 height 14
type input "1"
click at [106, 150] on input "0" at bounding box center [97, 149] width 30 height 14
type input "1"
click at [70, 171] on input "0" at bounding box center [62, 170] width 30 height 14
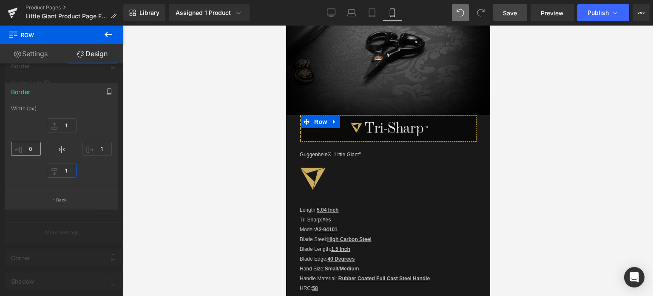
type input "1"
click at [33, 148] on input "0" at bounding box center [26, 149] width 30 height 14
type input "1"
click at [66, 198] on p "Back" at bounding box center [61, 199] width 11 height 6
type input "1"
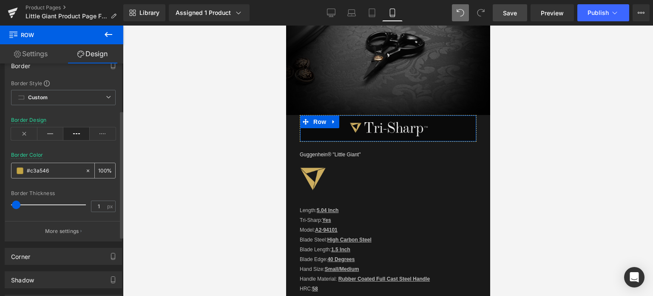
click at [22, 169] on span at bounding box center [20, 170] width 7 height 7
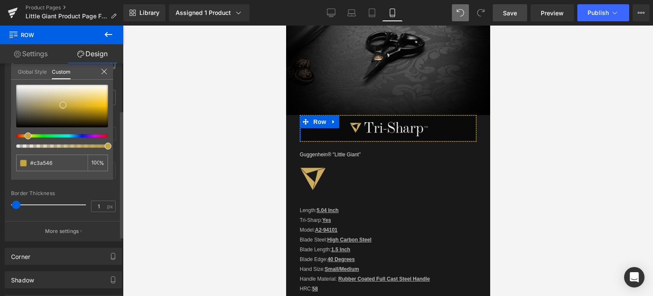
type input "99"
type input "94"
type input "86"
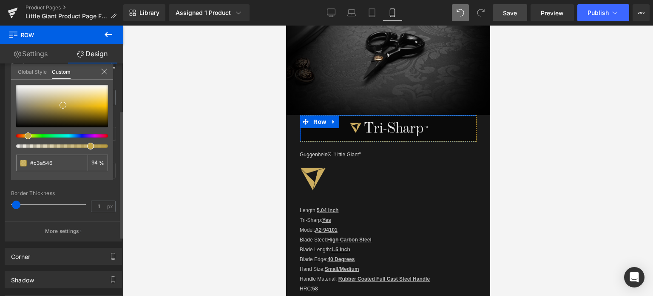
type input "86"
type input "78"
type input "71"
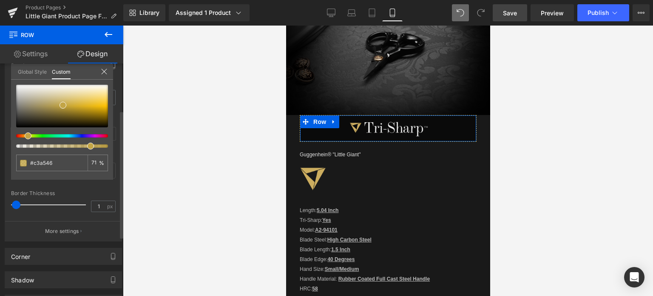
type input "64"
type input "56"
type input "44"
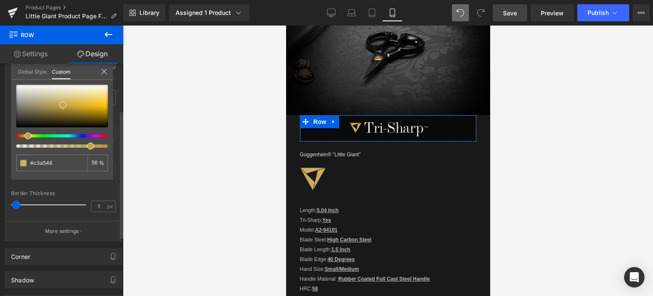
type input "44"
type input "36"
drag, startPoint x: 94, startPoint y: 148, endPoint x: 51, endPoint y: 145, distance: 43.5
click at [46, 145] on div at bounding box center [59, 145] width 92 height 3
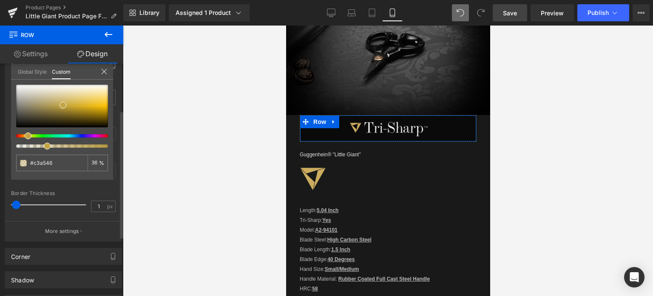
type input "35"
type input "41"
type input "48"
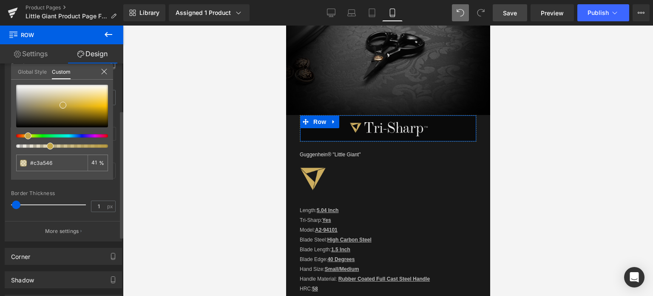
type input "48"
type input "85"
type input "93"
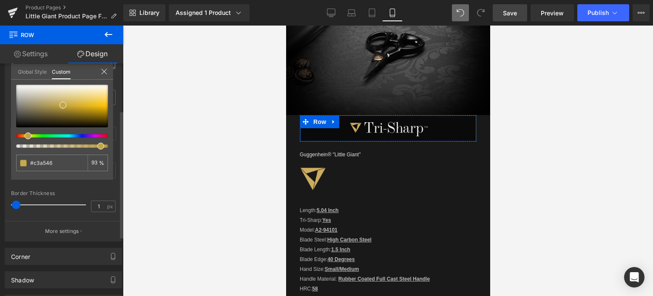
type input "94"
type input "97"
type input "99"
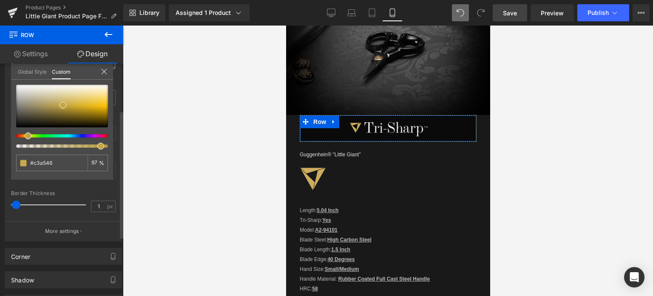
type input "99"
drag, startPoint x: 51, startPoint y: 145, endPoint x: 110, endPoint y: 147, distance: 58.7
click at [110, 147] on span at bounding box center [108, 145] width 7 height 7
type input "#c1a547"
type input "100"
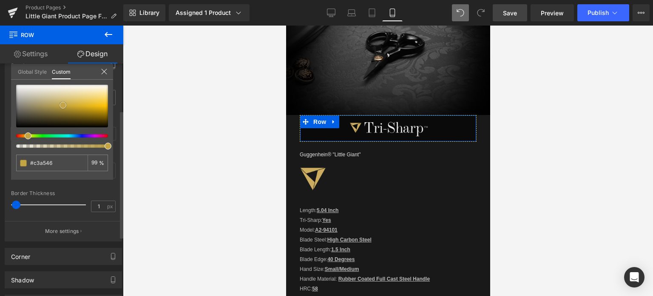
type input "#c1a547"
type input "100"
type input "#b79d47"
type input "#a5904a"
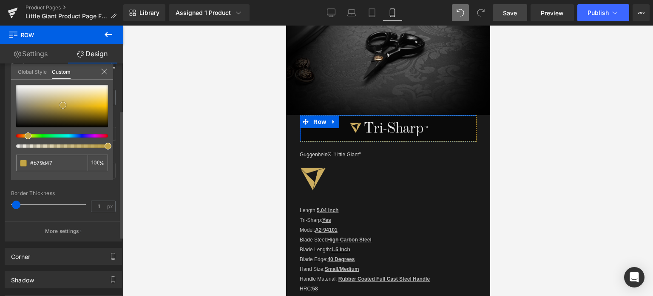
type input "#a5904a"
type input "#9f8b4b"
type input "#9a884f"
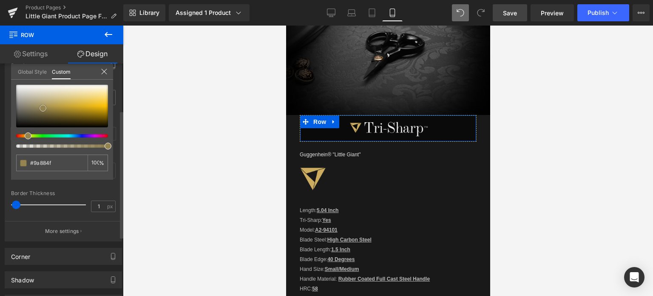
type input "#96854f"
type input "#948451"
type input "#928352"
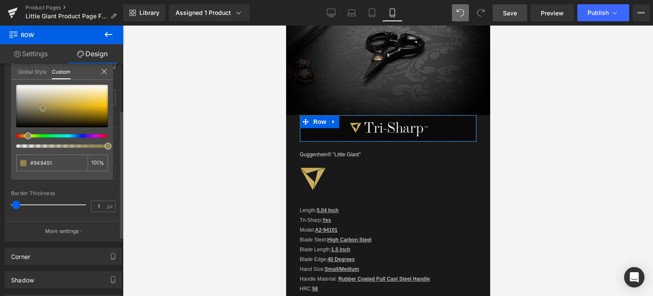
type input "#928352"
drag, startPoint x: 64, startPoint y: 105, endPoint x: 57, endPoint y: 111, distance: 8.4
click at [43, 108] on span at bounding box center [43, 108] width 7 height 7
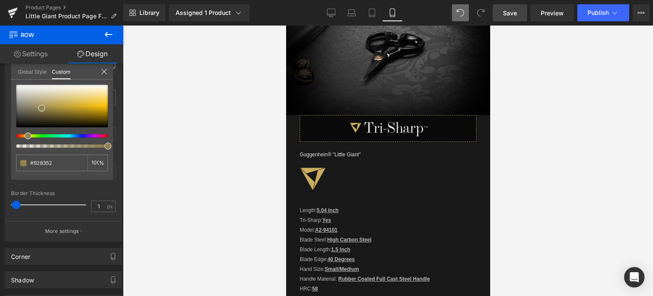
click at [516, 9] on span "Save" at bounding box center [510, 13] width 14 height 9
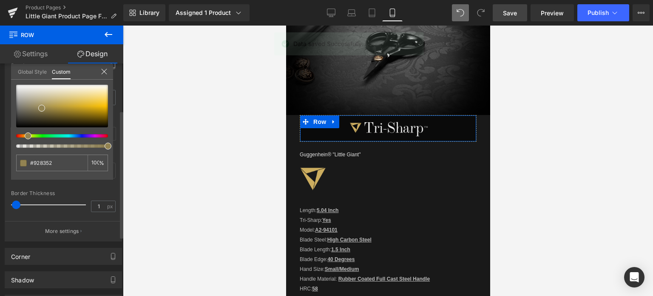
click at [105, 71] on icon at bounding box center [104, 71] width 6 height 6
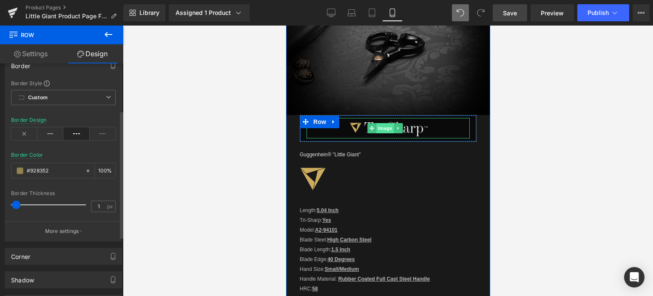
click at [381, 127] on span "Image" at bounding box center [385, 128] width 18 height 10
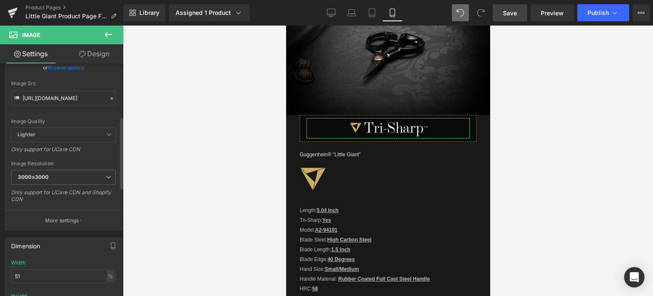
scroll to position [170, 0]
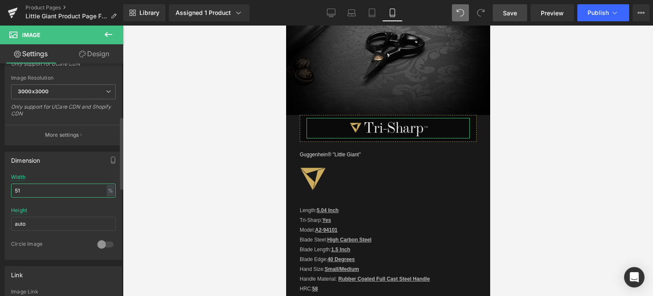
click at [13, 189] on input "51" at bounding box center [63, 190] width 105 height 14
click at [20, 189] on input "51" at bounding box center [63, 190] width 105 height 14
drag, startPoint x: 17, startPoint y: 188, endPoint x: 22, endPoint y: 189, distance: 5.1
click at [22, 189] on input "51" at bounding box center [63, 190] width 105 height 14
type input "58"
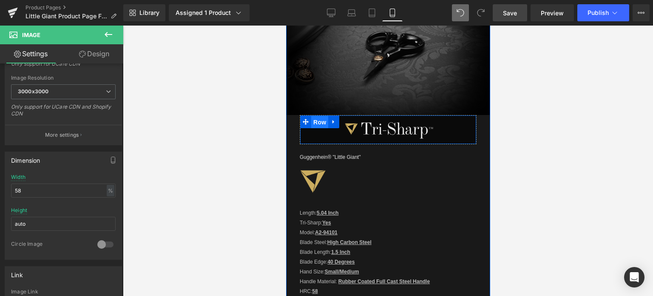
click at [321, 116] on span "Row" at bounding box center [319, 122] width 17 height 13
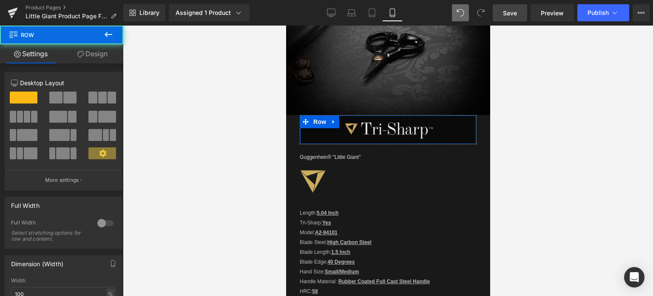
click at [94, 48] on link "Design" at bounding box center [93, 53] width 62 height 19
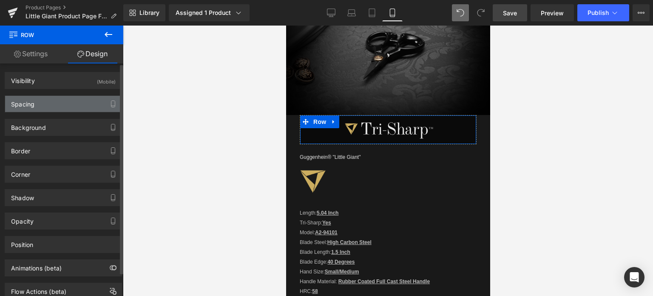
type input "0.8"
type input "6"
type input "0"
type input "7"
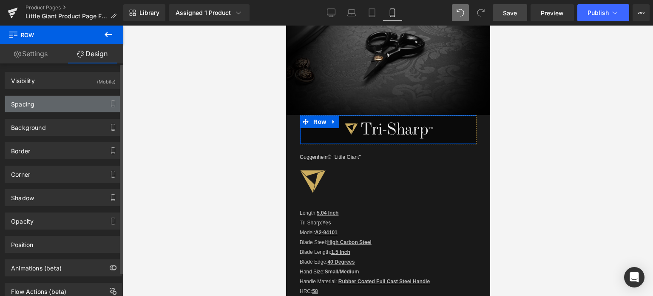
type input "0"
click at [54, 102] on div "Spacing" at bounding box center [63, 104] width 117 height 16
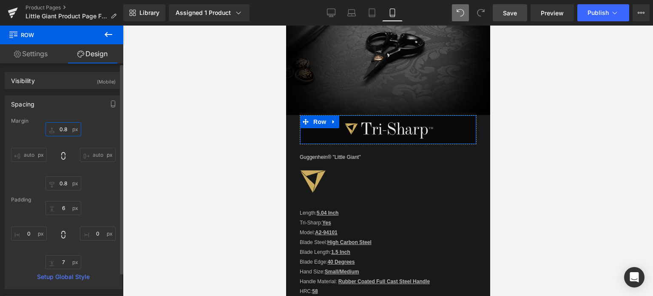
click at [65, 128] on input "0.8" at bounding box center [64, 129] width 36 height 14
type input "-12"
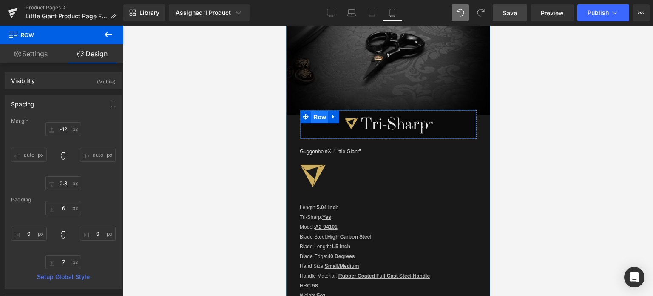
click at [315, 116] on span "Row" at bounding box center [319, 117] width 17 height 13
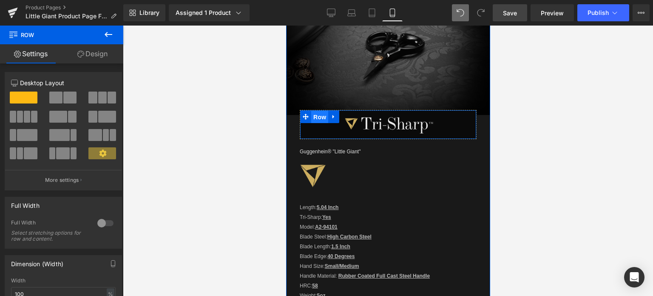
click at [321, 115] on span "Row" at bounding box center [319, 117] width 17 height 13
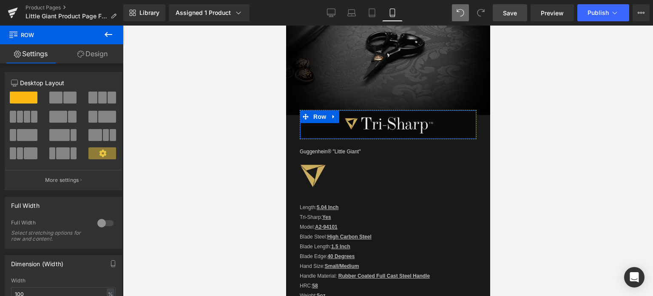
drag, startPoint x: 101, startPoint y: 49, endPoint x: 46, endPoint y: 166, distance: 129.6
click at [101, 49] on link "Design" at bounding box center [93, 53] width 62 height 19
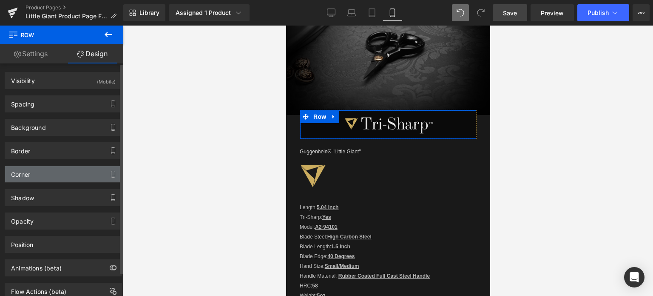
type input "0"
click at [43, 175] on div "Corner" at bounding box center [63, 174] width 117 height 16
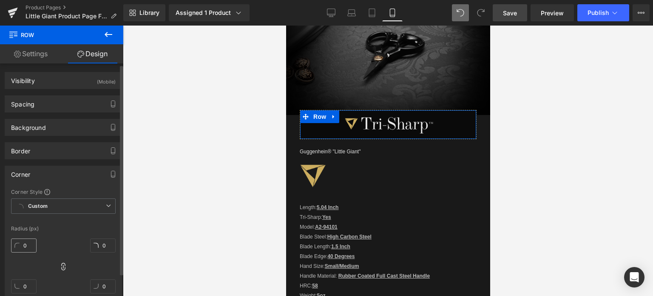
scroll to position [43, 0]
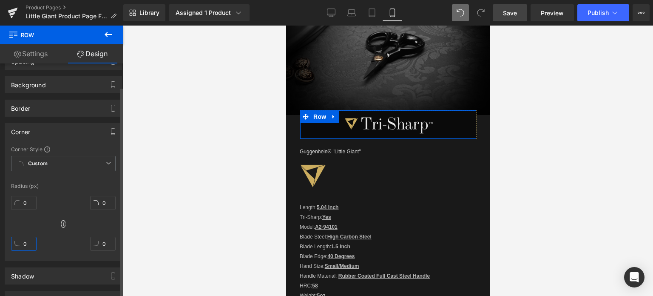
click at [30, 245] on input "0" at bounding box center [24, 243] width 26 height 14
type input "25"
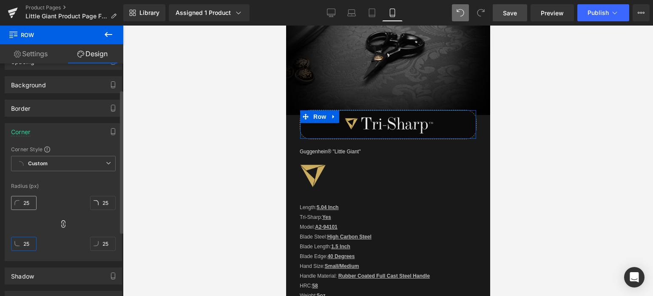
type input "25"
click at [31, 200] on input "25" at bounding box center [24, 203] width 26 height 14
type input "0"
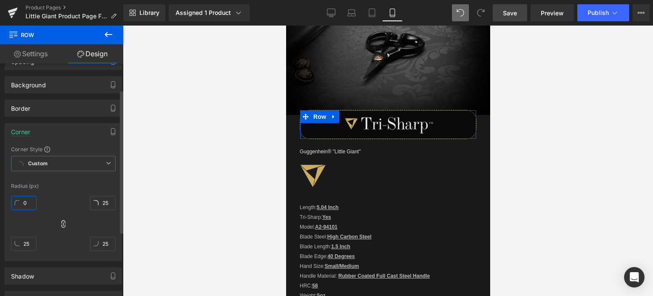
type input "0"
click at [63, 221] on icon at bounding box center [63, 223] width 9 height 9
click at [30, 245] on input "0" at bounding box center [24, 243] width 26 height 14
type input "25"
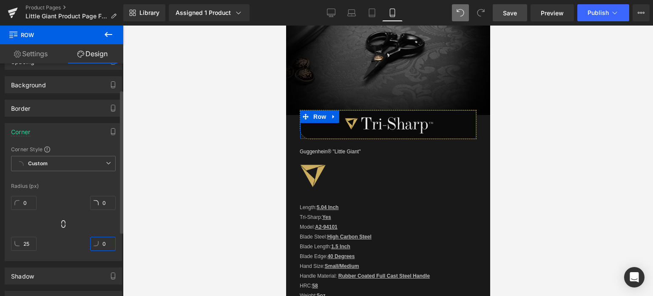
click at [103, 244] on input "0" at bounding box center [103, 243] width 26 height 14
type input "25"
click at [514, 11] on span "Save" at bounding box center [510, 13] width 14 height 9
click at [30, 245] on input "25" at bounding box center [24, 243] width 26 height 14
type input "12"
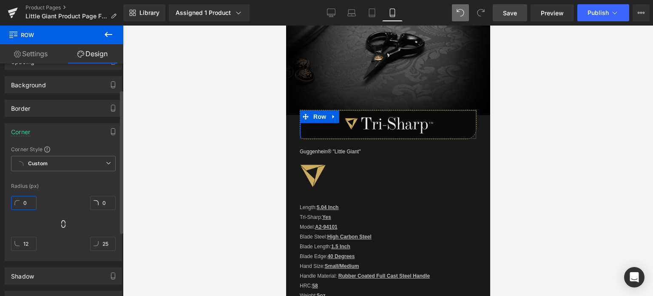
click at [29, 196] on input "0" at bounding box center [24, 203] width 26 height 14
type input "12"
click at [106, 201] on input "0" at bounding box center [103, 203] width 26 height 14
type input "12"
click at [106, 243] on input "25" at bounding box center [103, 243] width 26 height 14
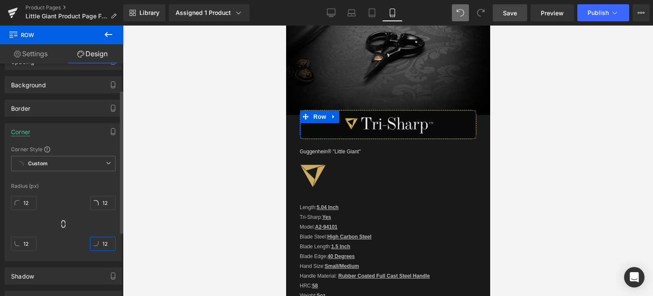
type input "12"
click at [20, 132] on div "Corner" at bounding box center [20, 129] width 19 height 12
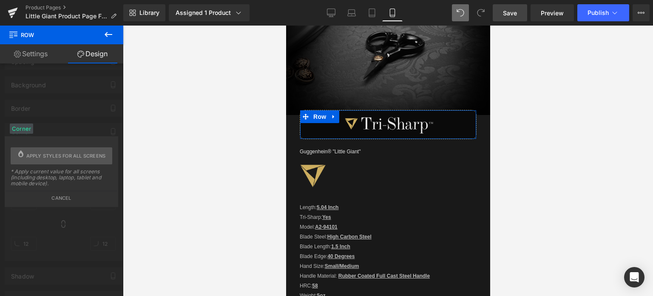
click at [20, 132] on div "Corner" at bounding box center [21, 128] width 23 height 10
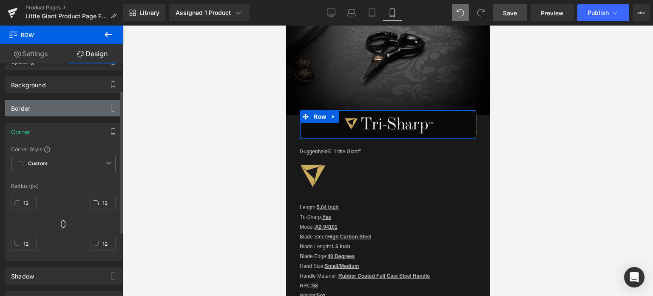
click at [21, 109] on div "Border" at bounding box center [20, 106] width 19 height 12
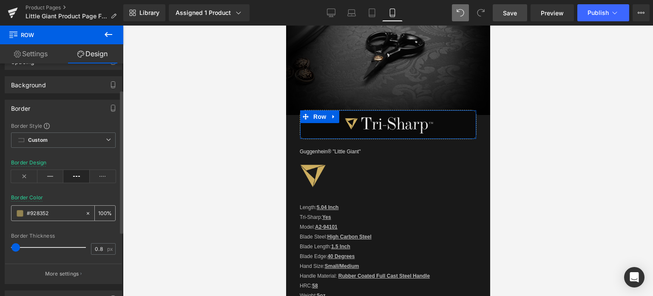
click at [19, 212] on span at bounding box center [20, 213] width 7 height 7
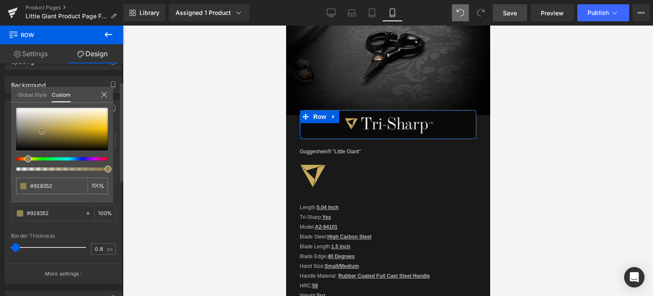
type input "#dededc"
type input "#e6e6e4"
type input "#e8e8e7"
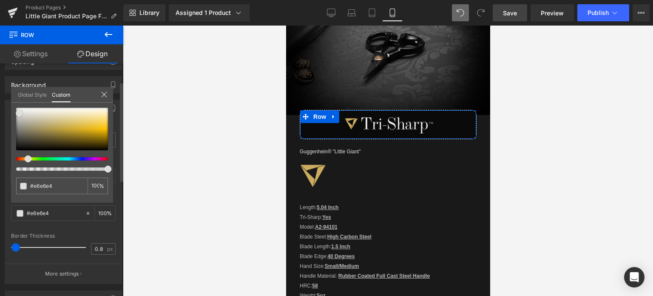
type input "#e8e8e7"
type input "#efefef"
type input "#f4f4f4"
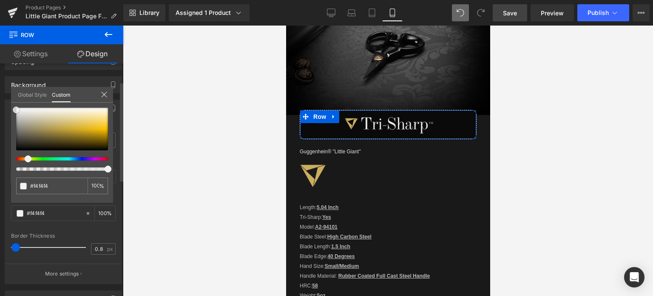
type input "#f7f7f7"
type input "#f9f9f9"
type input "#fcfcfc"
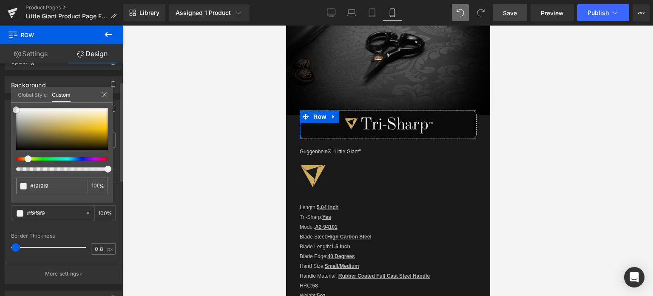
type input "#fcfcfc"
type input "#ffffff"
drag, startPoint x: 19, startPoint y: 113, endPoint x: 13, endPoint y: 106, distance: 9.6
click at [13, 106] on div "#ffffff 100 %" at bounding box center [62, 107] width 102 height 10
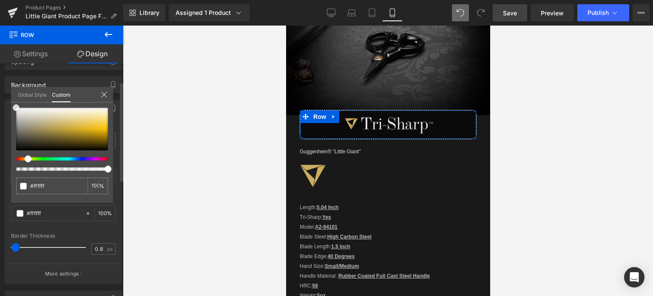
type input "#f9f9f9"
type input "#eaeaea"
type input "#dddddd"
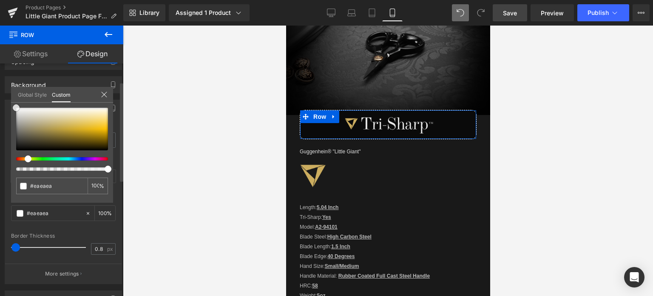
type input "#dddddd"
type input "#d3d3d3"
type input "#c6c6c6"
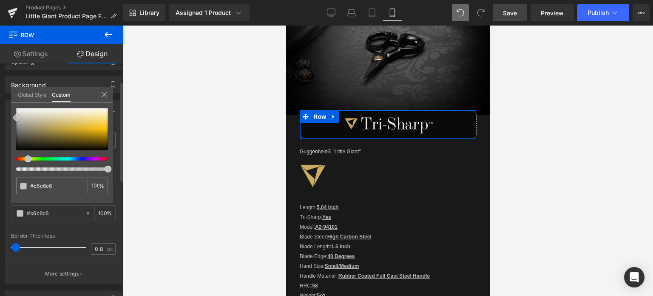
type input "#c4c4c3"
type input "#c5c5c3"
type input "#c6c6c2"
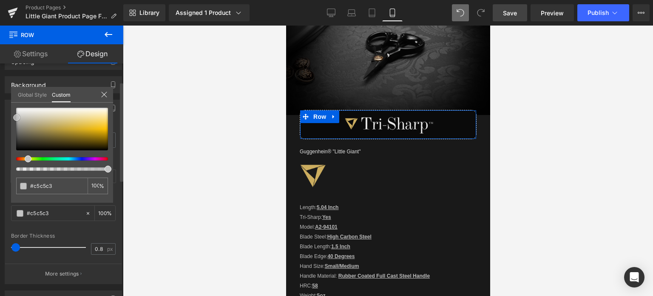
type input "#c6c6c2"
type input "#cbcbc7"
type input "#d2d2cf"
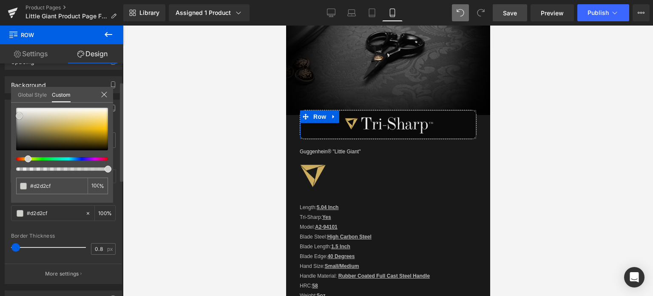
type input "#d4d4d2"
type input "#dcdcd9"
type input "#d8d8d4"
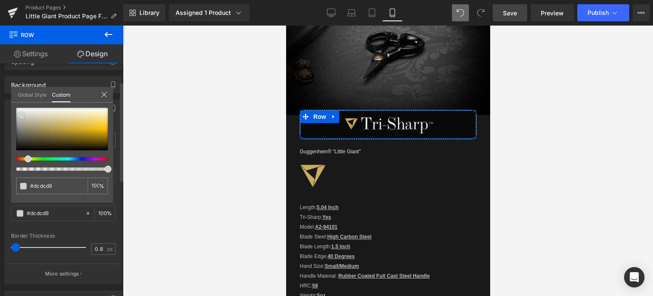
type input "#d8d8d4"
type input "#d3d3ce"
type input "#d0d0cc"
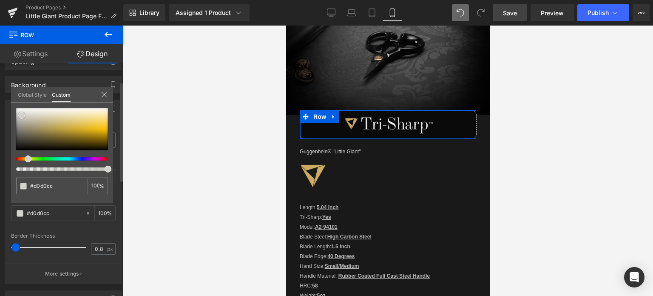
type input "#d1d1cb"
type input "#cfcfc8"
type input "#cacac3"
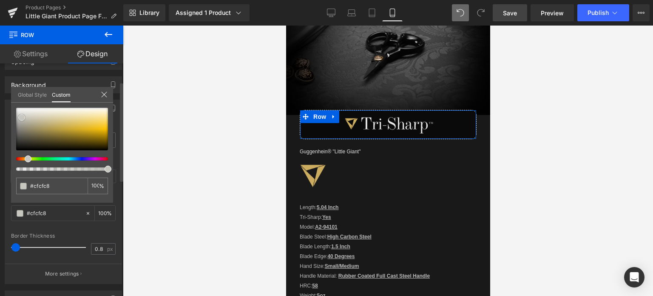
type input "#cacac3"
type input "#c5c5be"
type input "#c0c0b8"
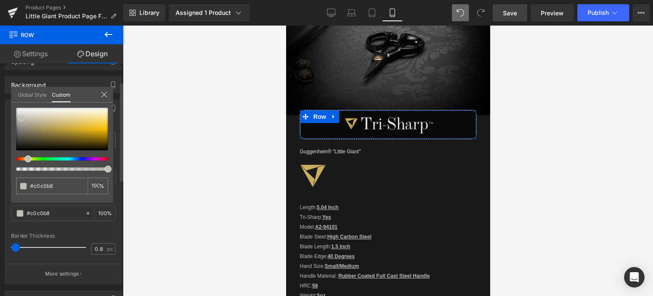
drag, startPoint x: 16, startPoint y: 109, endPoint x: 21, endPoint y: 120, distance: 12.2
click at [21, 120] on span at bounding box center [21, 118] width 7 height 7
type input "#c0c0b9"
click at [18, 118] on span at bounding box center [19, 118] width 7 height 7
drag, startPoint x: 104, startPoint y: 232, endPoint x: 105, endPoint y: 227, distance: 5.4
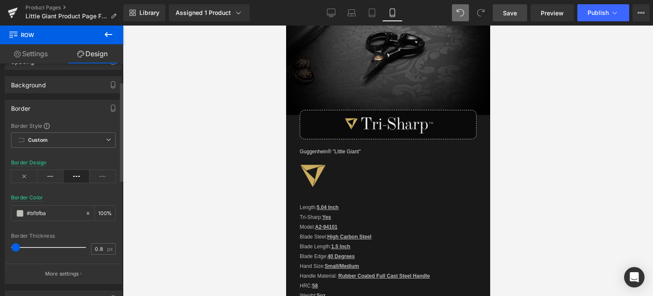
click at [512, 12] on span "Save" at bounding box center [510, 13] width 14 height 9
click at [645, 157] on div at bounding box center [388, 161] width 530 height 270
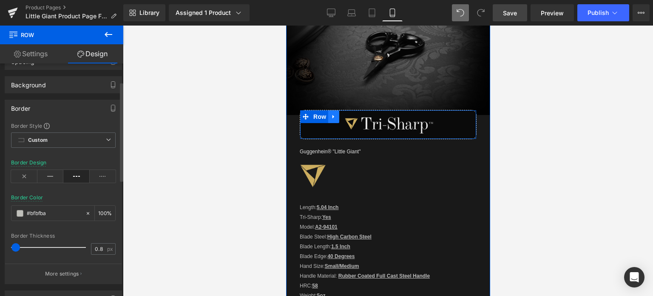
click at [332, 114] on icon at bounding box center [333, 116] width 2 height 4
click at [356, 114] on icon at bounding box center [356, 117] width 6 height 6
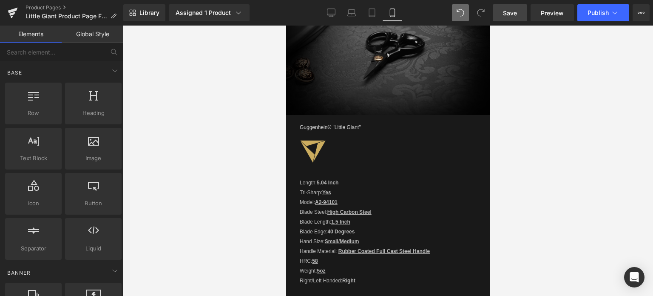
click at [506, 8] on link "Save" at bounding box center [510, 12] width 34 height 17
click at [515, 14] on span "Save" at bounding box center [510, 13] width 14 height 9
